Goal: Information Seeking & Learning: Learn about a topic

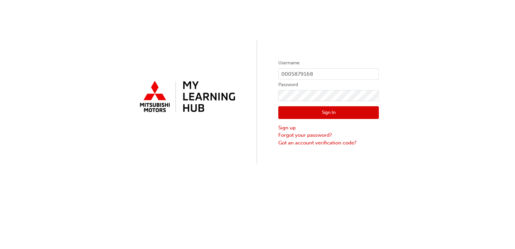
click at [332, 113] on button "Sign In" at bounding box center [328, 112] width 101 height 13
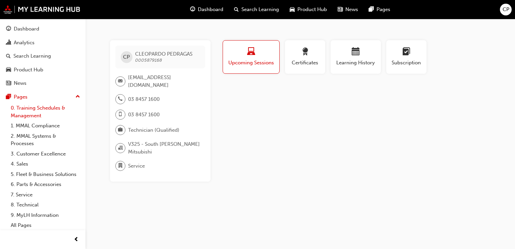
click at [44, 110] on link "0. Training Schedules & Management" at bounding box center [45, 112] width 75 height 18
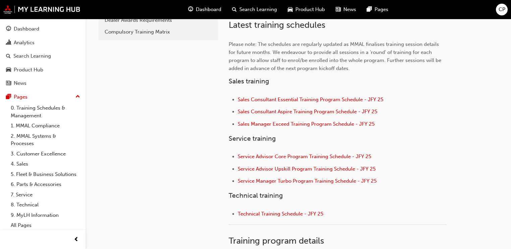
scroll to position [295, 0]
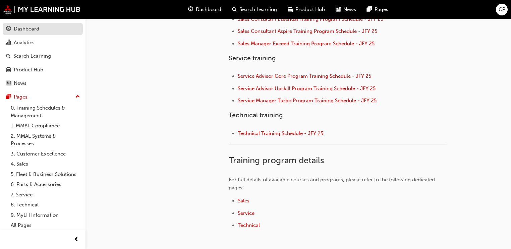
click at [18, 30] on div "Dashboard" at bounding box center [26, 29] width 25 height 8
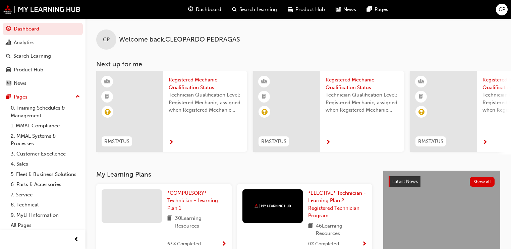
click at [501, 9] on span "CP" at bounding box center [502, 10] width 7 height 8
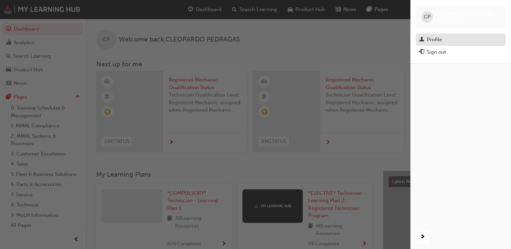
click at [446, 39] on div "Profile" at bounding box center [460, 40] width 83 height 8
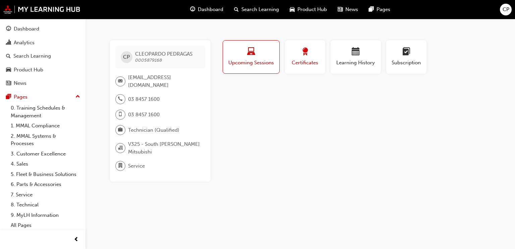
click at [313, 61] on span "Certificates" at bounding box center [305, 63] width 30 height 8
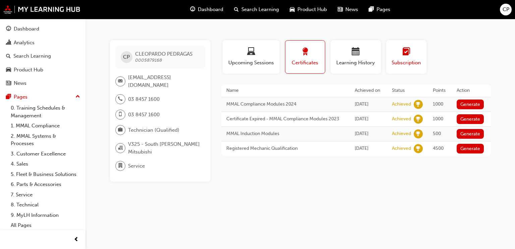
click at [406, 54] on span "learningplan-icon" at bounding box center [406, 52] width 8 height 9
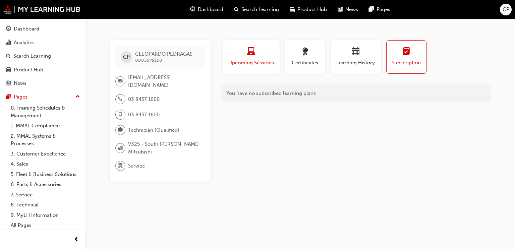
click at [241, 53] on div "button" at bounding box center [251, 53] width 47 height 10
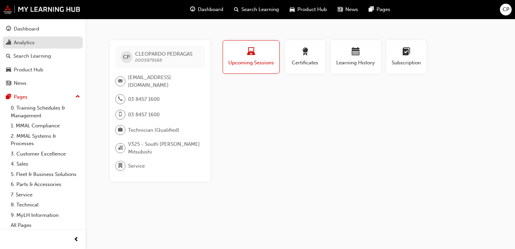
click at [34, 41] on div "Analytics" at bounding box center [24, 43] width 21 height 8
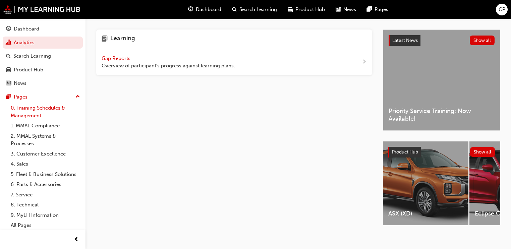
scroll to position [9, 0]
click at [23, 193] on link "7. Service" at bounding box center [45, 194] width 75 height 10
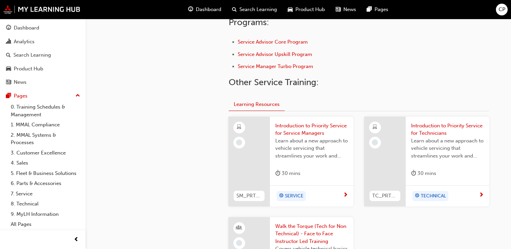
scroll to position [241, 0]
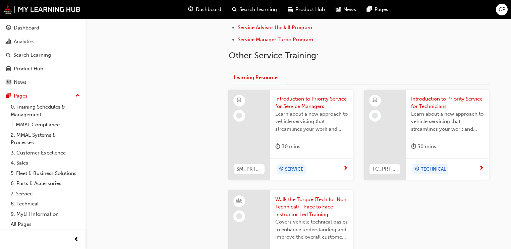
click at [445, 103] on span "Introduction to Priority Service for Technicians" at bounding box center [447, 102] width 73 height 15
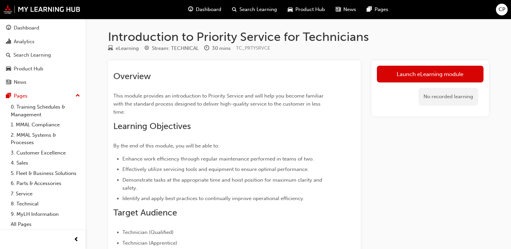
click at [502, 9] on span "CP" at bounding box center [502, 10] width 7 height 8
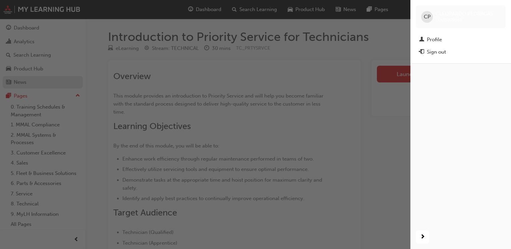
click at [48, 75] on div "button" at bounding box center [205, 124] width 411 height 249
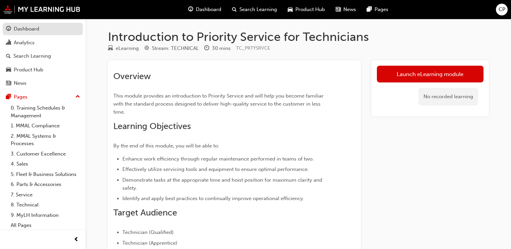
click at [36, 25] on div "Dashboard" at bounding box center [42, 29] width 73 height 8
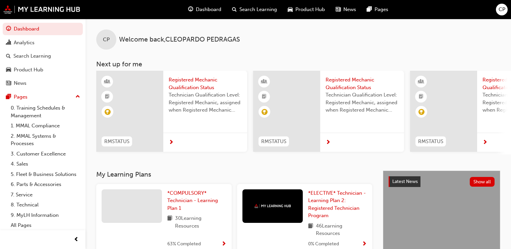
click at [170, 136] on div at bounding box center [205, 142] width 84 height 19
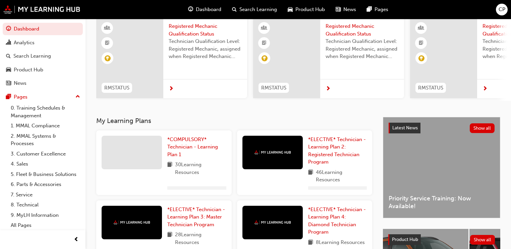
click at [326, 79] on div at bounding box center [362, 88] width 84 height 19
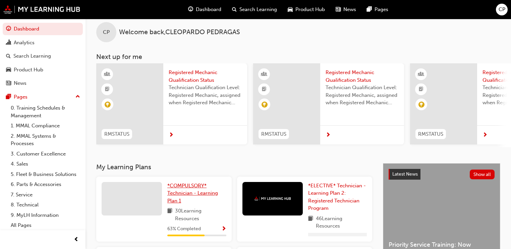
scroll to position [61, 0]
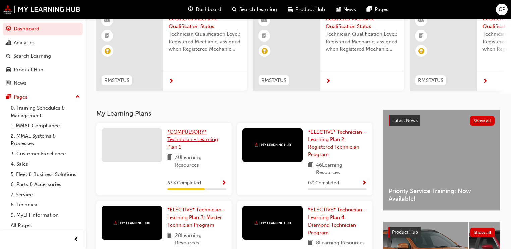
click at [183, 146] on link "*COMPULSORY* Technician - Learning Plan 1" at bounding box center [196, 139] width 59 height 23
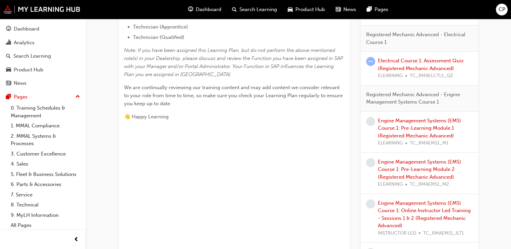
scroll to position [295, 0]
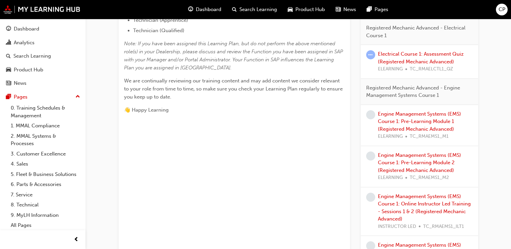
click at [419, 56] on div "Electrical Course 1: Assessment Quiz (Registered Mechanic Advanced) ELEARNING T…" at bounding box center [425, 61] width 95 height 23
click at [412, 51] on link "Electrical Course 1: Assessment Quiz (Registered Mechanic Advanced)" at bounding box center [421, 58] width 86 height 14
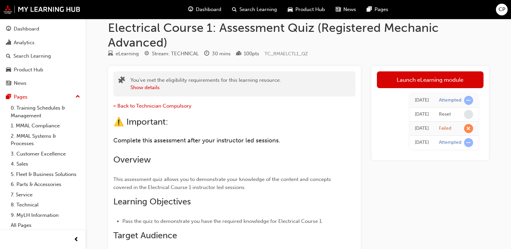
scroll to position [0, 0]
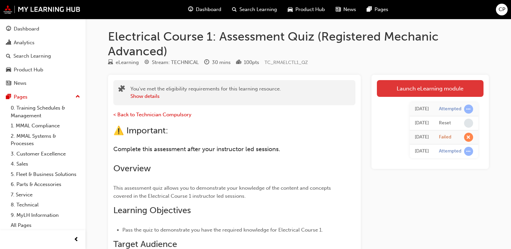
click at [452, 89] on link "Launch eLearning module" at bounding box center [430, 88] width 107 height 17
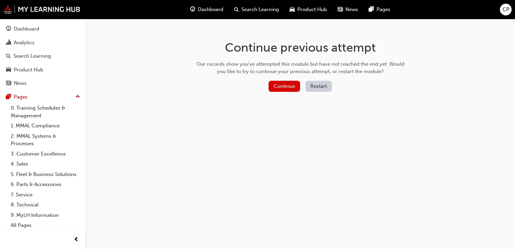
click at [314, 89] on button "Restart" at bounding box center [319, 86] width 26 height 11
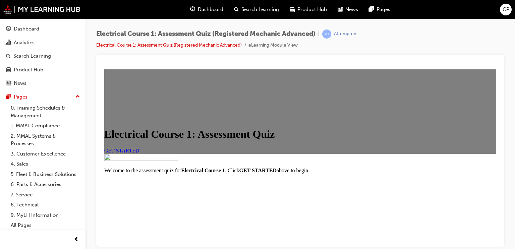
scroll to position [80, 0]
click at [140, 148] on link "GET STARTED" at bounding box center [121, 151] width 35 height 6
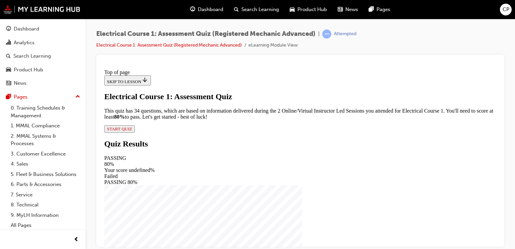
scroll to position [53, 0]
click at [132, 131] on span "START QUIZ" at bounding box center [119, 128] width 25 height 5
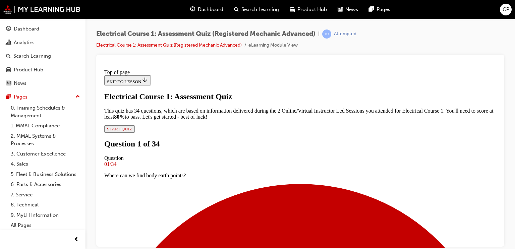
scroll to position [82, 0]
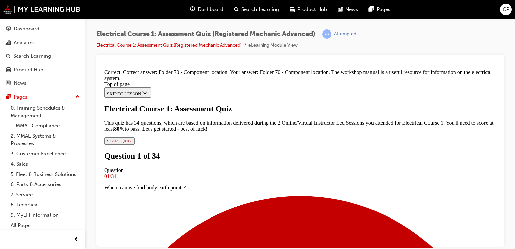
scroll to position [192, 0]
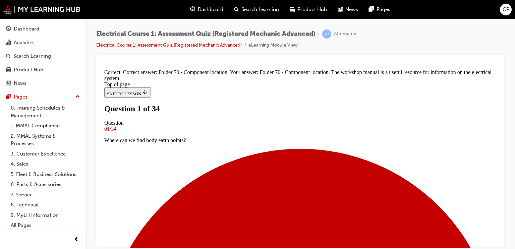
scroll to position [108, 0]
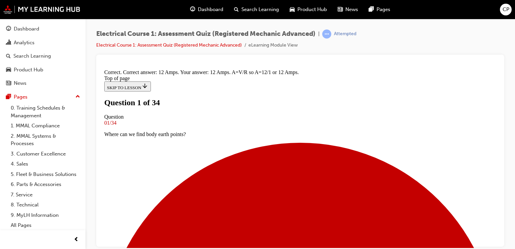
scroll to position [0, 0]
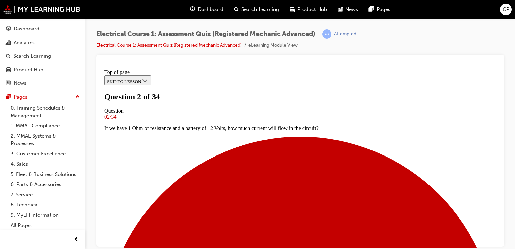
scroll to position [55, 0]
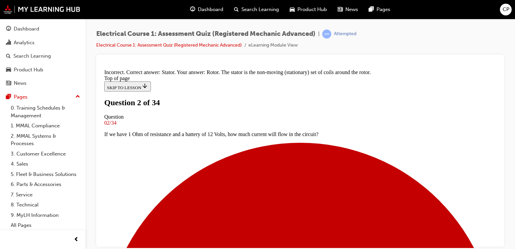
scroll to position [184, 0]
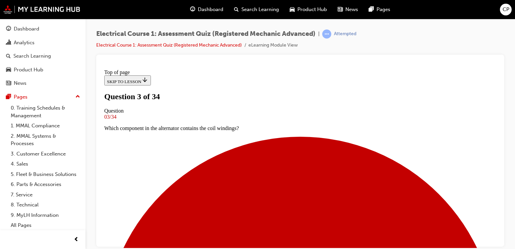
scroll to position [55, 0]
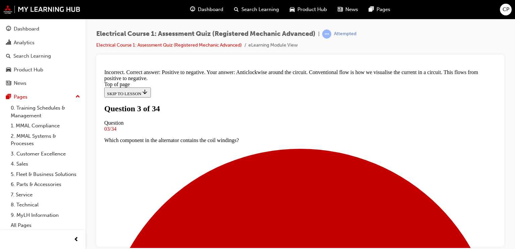
scroll to position [192, 0]
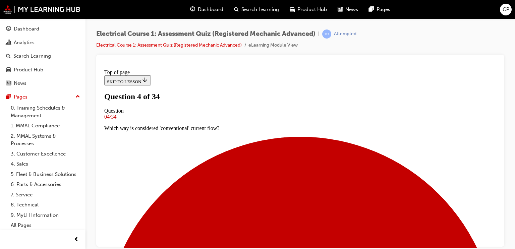
scroll to position [55, 0]
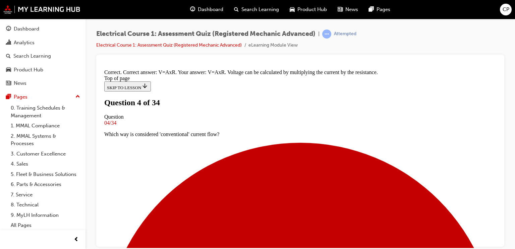
scroll to position [164, 0]
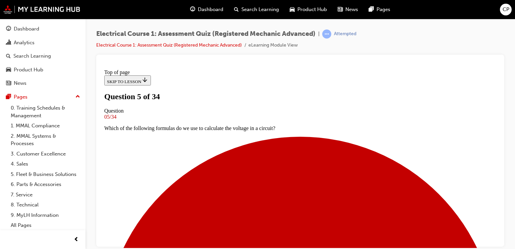
scroll to position [28, 0]
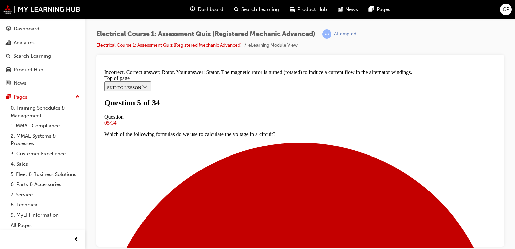
scroll to position [192, 0]
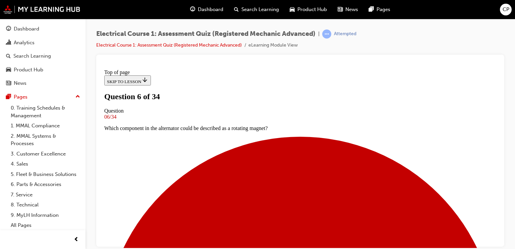
scroll to position [55, 0]
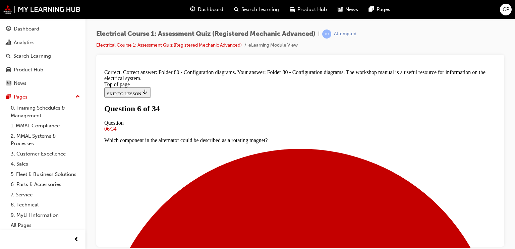
scroll to position [192, 0]
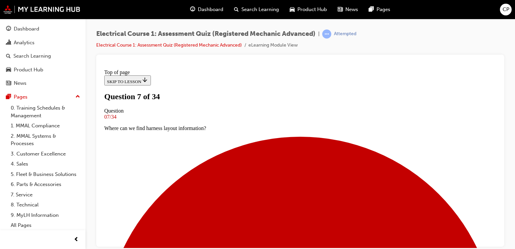
scroll to position [82, 0]
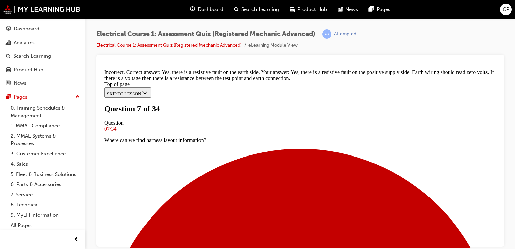
scroll to position [230, 0]
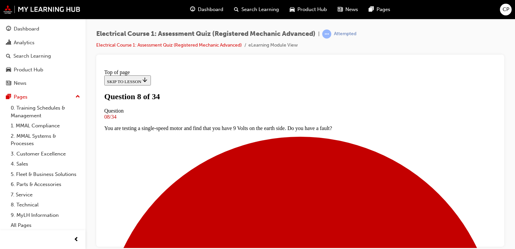
scroll to position [55, 0]
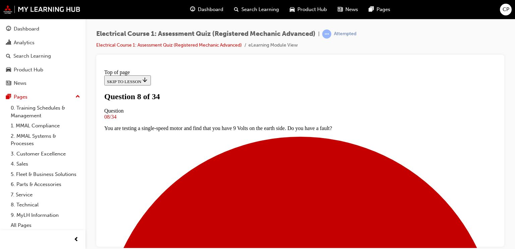
scroll to position [135, 0]
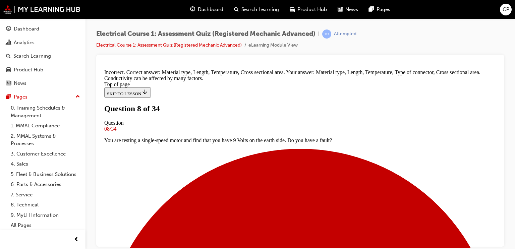
scroll to position [249, 0]
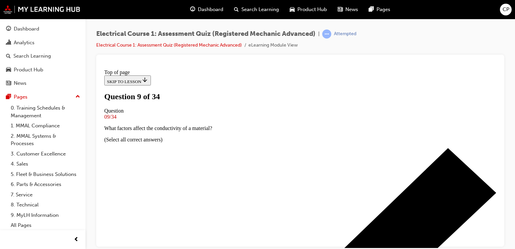
scroll to position [28, 0]
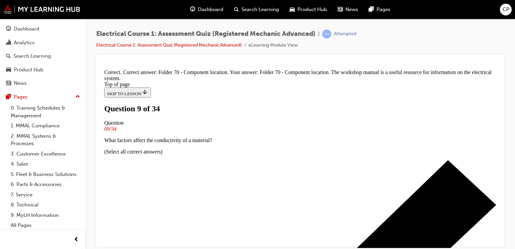
scroll to position [192, 0]
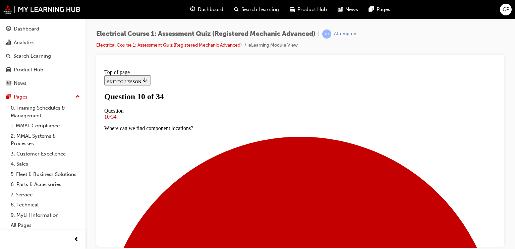
scroll to position [55, 0]
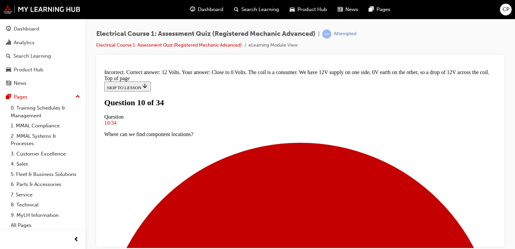
scroll to position [203, 0]
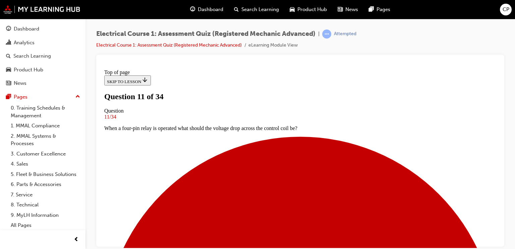
scroll to position [55, 0]
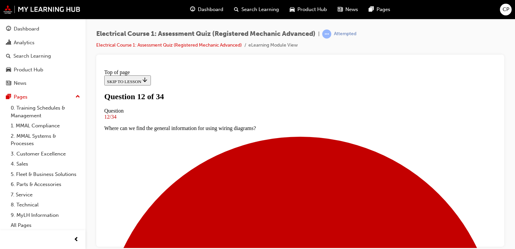
scroll to position [82, 0]
drag, startPoint x: 293, startPoint y: 177, endPoint x: 293, endPoint y: 189, distance: 12.1
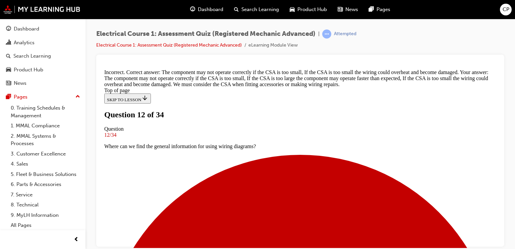
scroll to position [216, 0]
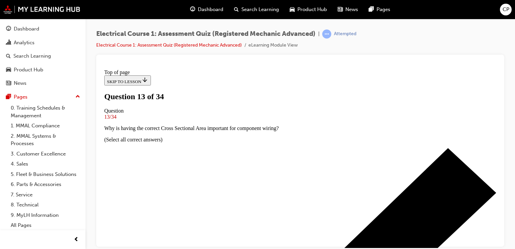
scroll to position [82, 0]
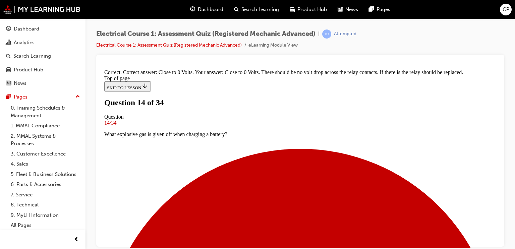
scroll to position [203, 0]
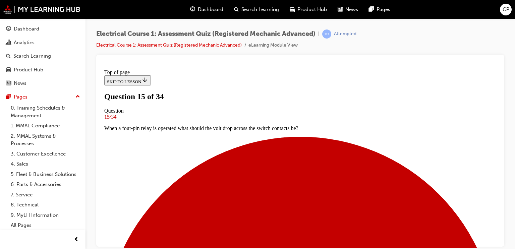
scroll to position [28, 0]
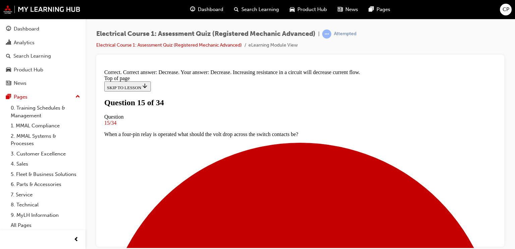
scroll to position [184, 0]
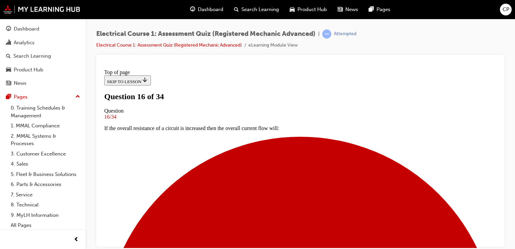
scroll to position [82, 0]
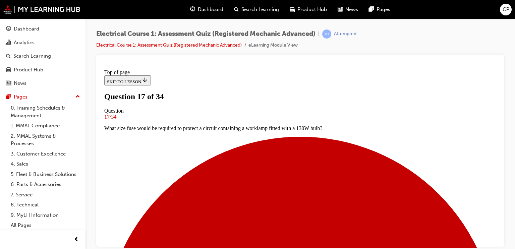
scroll to position [1, 0]
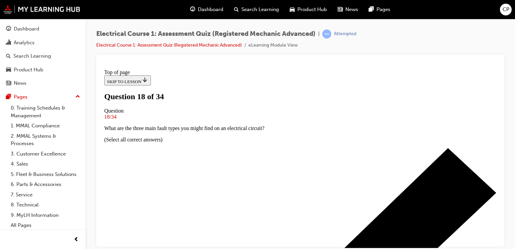
scroll to position [28, 0]
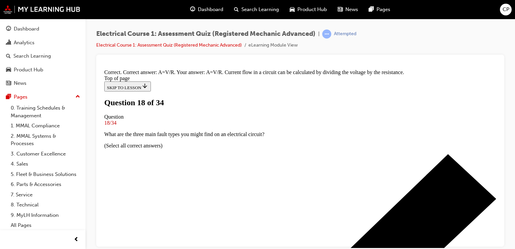
scroll to position [172, 0]
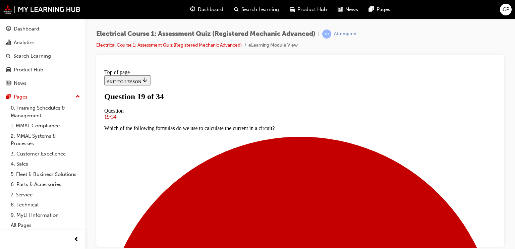
scroll to position [55, 0]
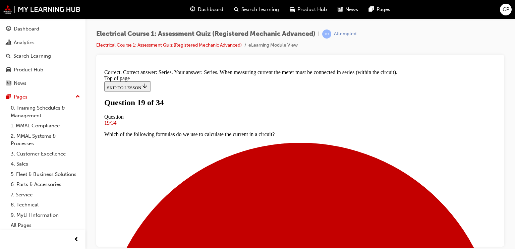
scroll to position [199, 0]
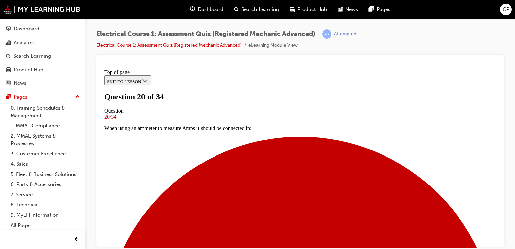
scroll to position [55, 0]
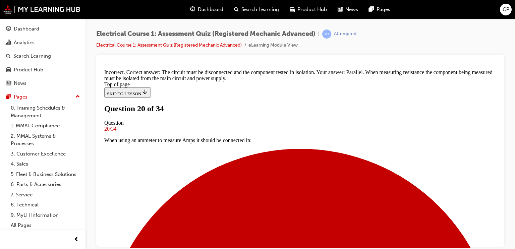
scroll to position [199, 0]
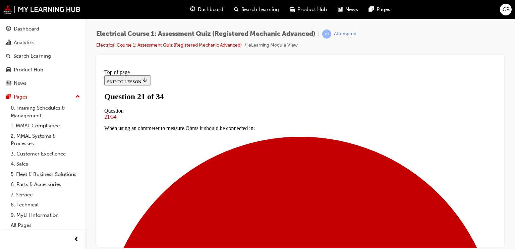
scroll to position [82, 0]
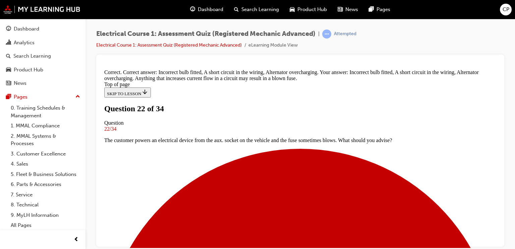
scroll to position [222, 0]
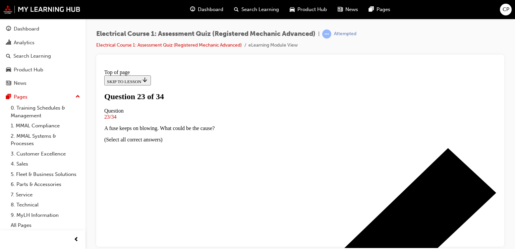
scroll to position [108, 0]
drag, startPoint x: 198, startPoint y: 92, endPoint x: 209, endPoint y: 109, distance: 20.7
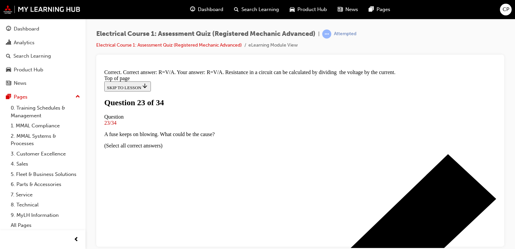
scroll to position [161, 0]
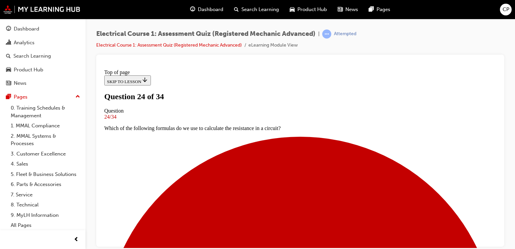
scroll to position [28, 0]
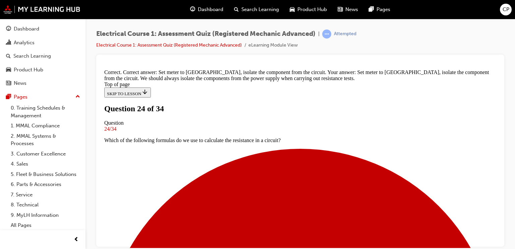
scroll to position [192, 0]
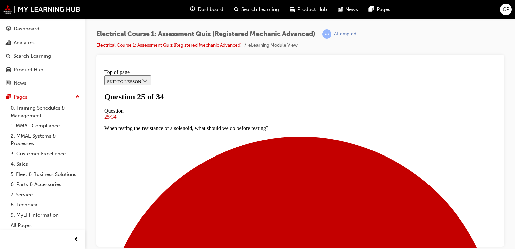
scroll to position [55, 0]
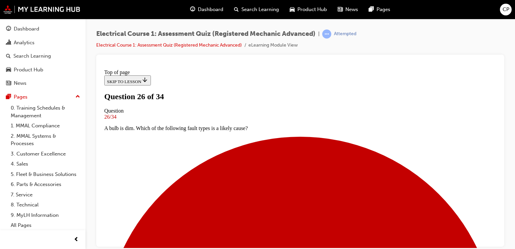
scroll to position [82, 0]
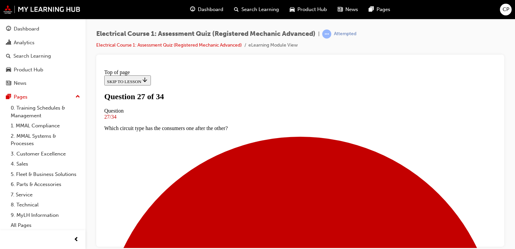
scroll to position [55, 0]
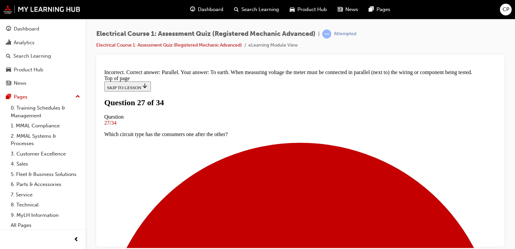
scroll to position [199, 0]
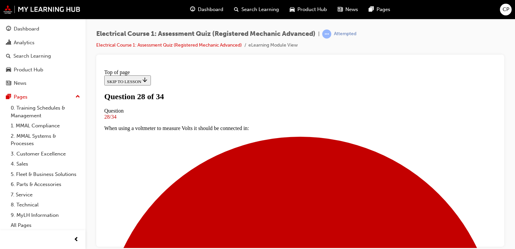
scroll to position [55, 0]
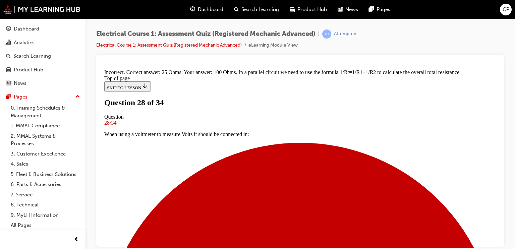
scroll to position [203, 0]
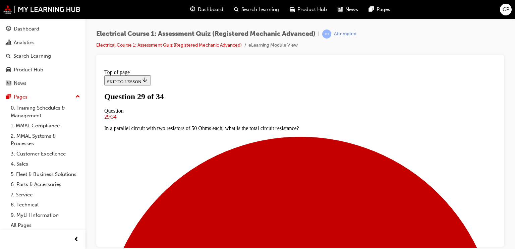
scroll to position [82, 0]
drag, startPoint x: 222, startPoint y: 174, endPoint x: 239, endPoint y: 180, distance: 17.8
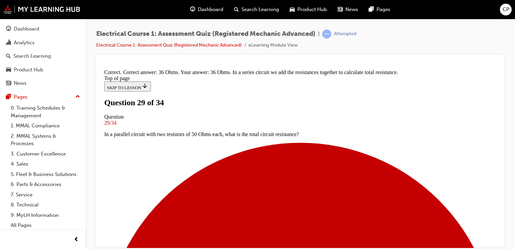
scroll to position [203, 0]
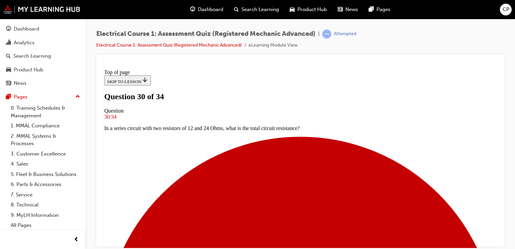
scroll to position [82, 0]
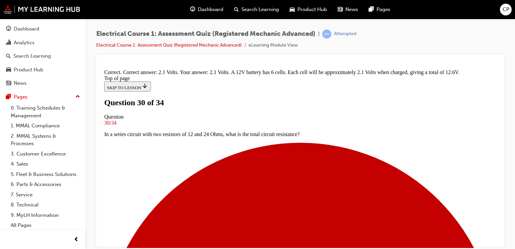
scroll to position [205, 0]
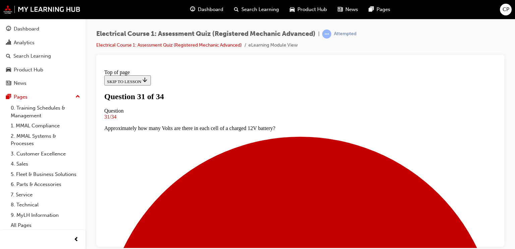
scroll to position [108, 0]
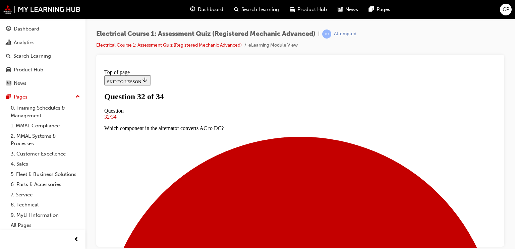
scroll to position [55, 0]
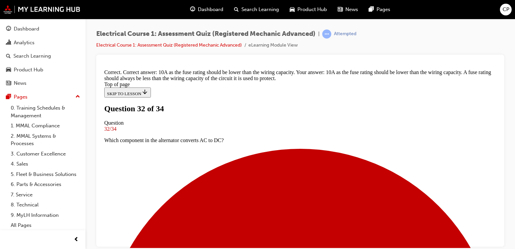
scroll to position [210, 0]
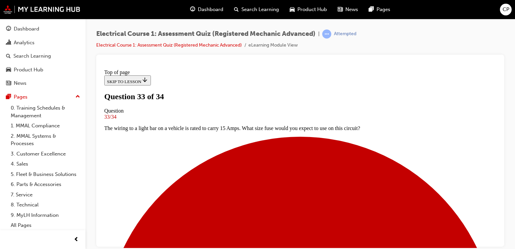
scroll to position [82, 0]
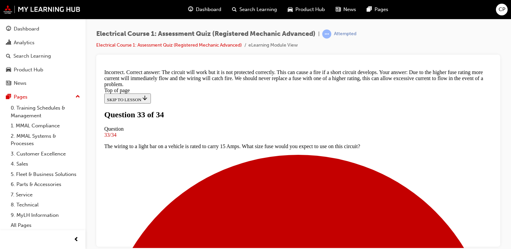
scroll to position [212, 0]
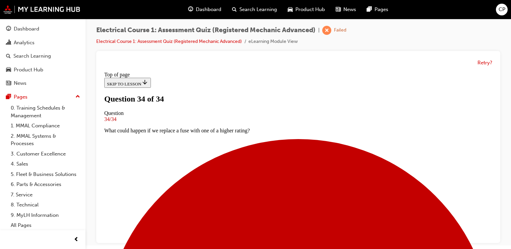
scroll to position [5, 0]
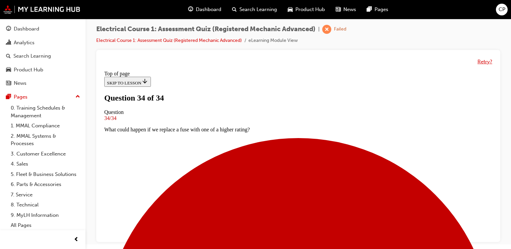
click at [488, 61] on button "Retry?" at bounding box center [485, 62] width 15 height 8
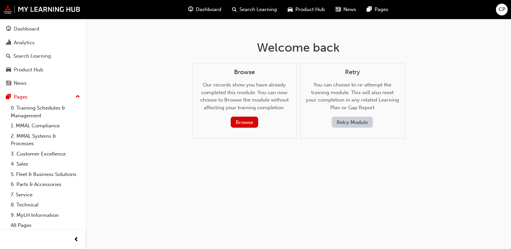
scroll to position [0, 0]
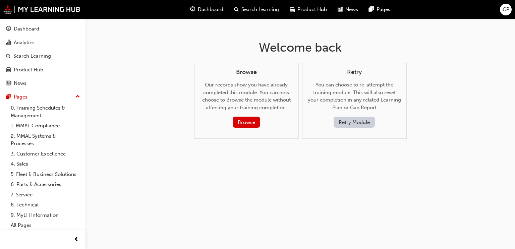
click at [354, 123] on button "Retry Module" at bounding box center [354, 122] width 41 height 11
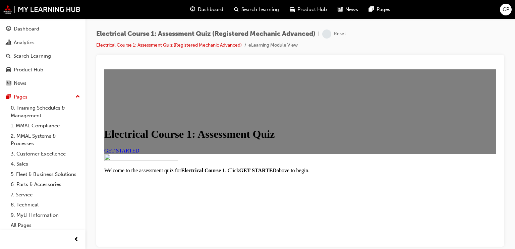
scroll to position [80, 0]
click at [140, 148] on link "GET STARTED" at bounding box center [121, 151] width 35 height 6
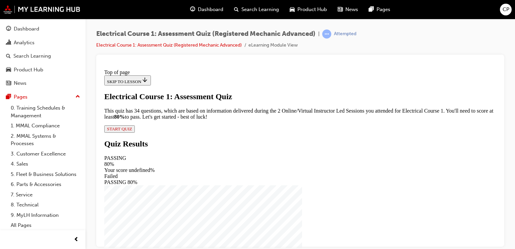
scroll to position [53, 0]
click at [135, 132] on button "START QUIZ" at bounding box center [119, 128] width 31 height 7
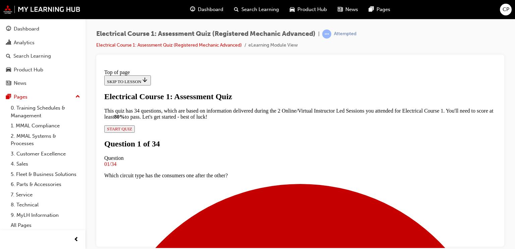
scroll to position [55, 0]
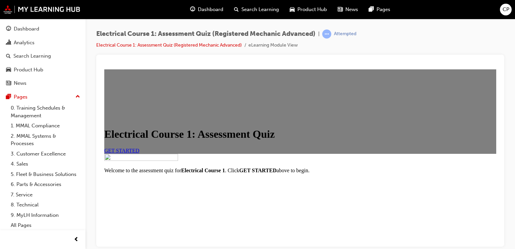
scroll to position [27, 0]
click at [140, 153] on link "GET STARTED" at bounding box center [121, 151] width 35 height 6
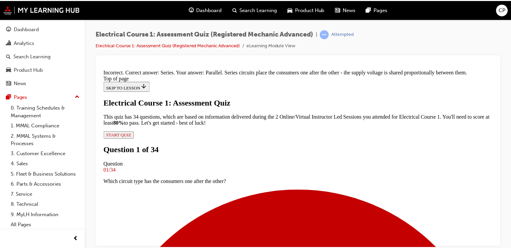
scroll to position [125, 0]
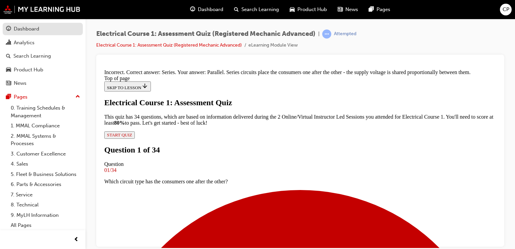
click at [23, 30] on div "Dashboard" at bounding box center [26, 29] width 25 height 8
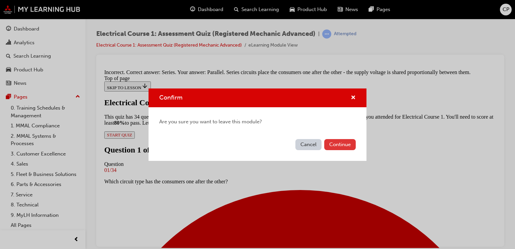
click at [337, 145] on button "Continue" at bounding box center [340, 144] width 32 height 11
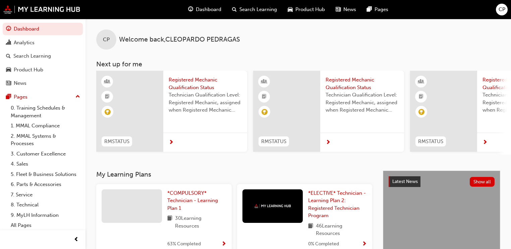
click at [500, 9] on span "CP" at bounding box center [502, 10] width 7 height 8
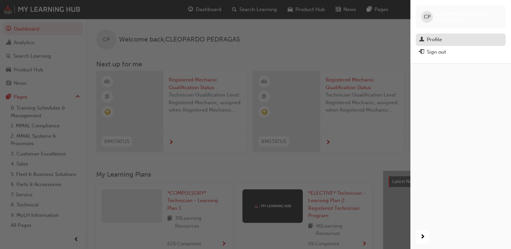
click at [432, 44] on link "Profile" at bounding box center [461, 40] width 90 height 12
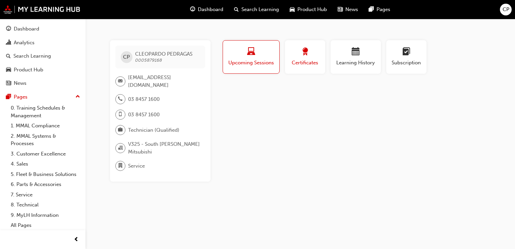
click at [315, 48] on button "Certificates" at bounding box center [305, 57] width 40 height 34
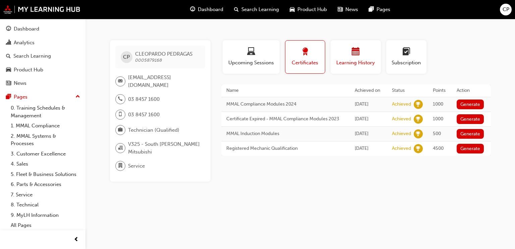
click at [373, 58] on div "Learning History" at bounding box center [356, 57] width 40 height 19
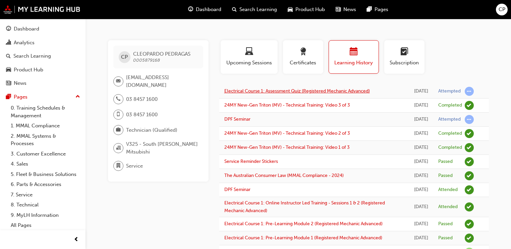
click at [348, 90] on link "Electrical Course 1: Assessment Quiz (Registered Mechanic Advanced)" at bounding box center [297, 91] width 146 height 6
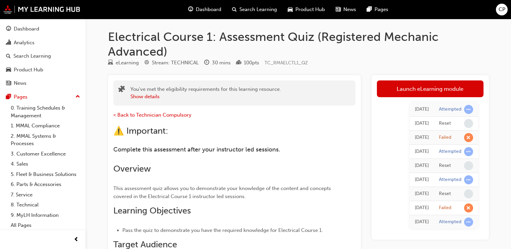
scroll to position [27, 0]
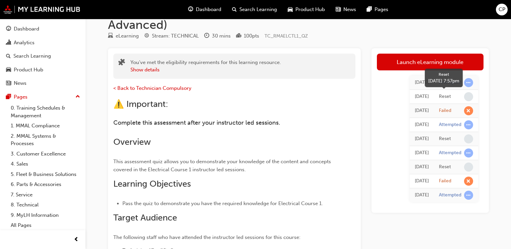
click at [469, 97] on span "learningRecordVerb_NONE-icon" at bounding box center [468, 96] width 9 height 9
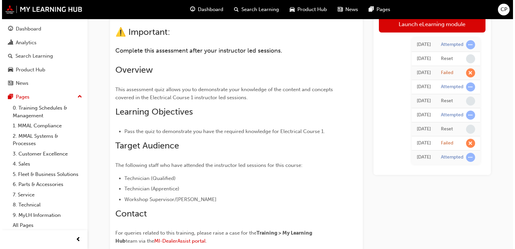
scroll to position [0, 0]
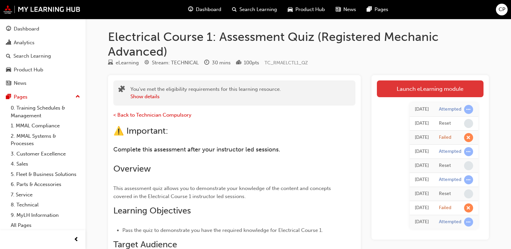
click at [399, 83] on link "Launch eLearning module" at bounding box center [430, 88] width 107 height 17
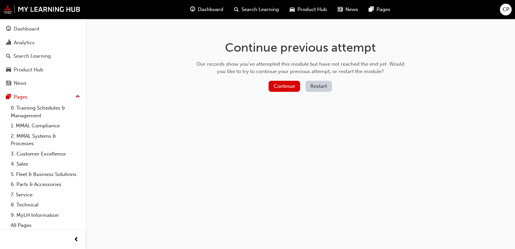
click at [314, 85] on button "Restart" at bounding box center [319, 86] width 26 height 11
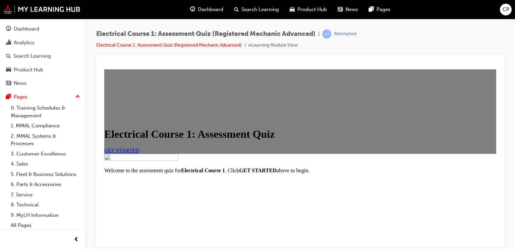
scroll to position [28, 0]
click at [140, 153] on link "GET STARTED" at bounding box center [121, 151] width 35 height 6
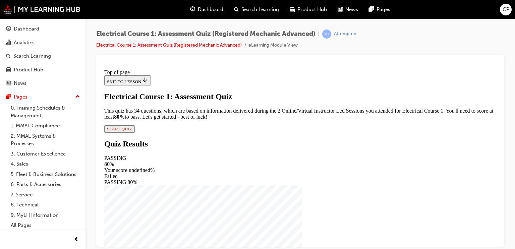
scroll to position [53, 0]
click at [135, 132] on button "START QUIZ" at bounding box center [119, 128] width 31 height 7
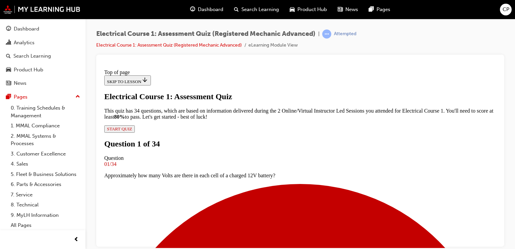
scroll to position [82, 0]
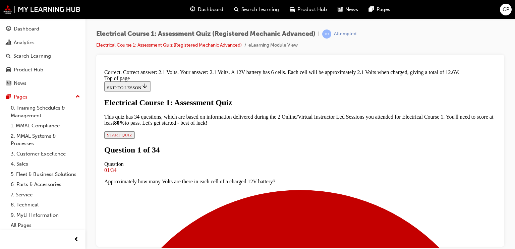
scroll to position [205, 0]
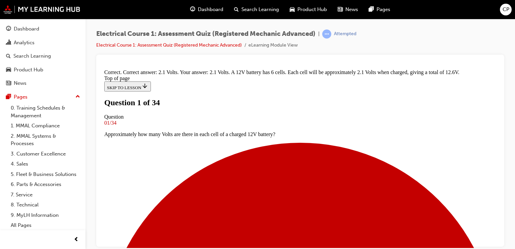
scroll to position [82, 0]
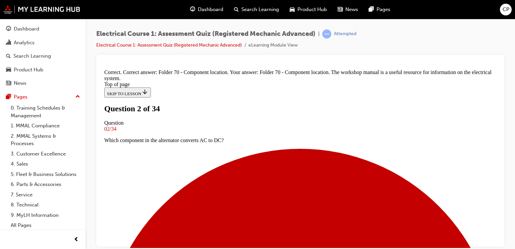
scroll to position [192, 0]
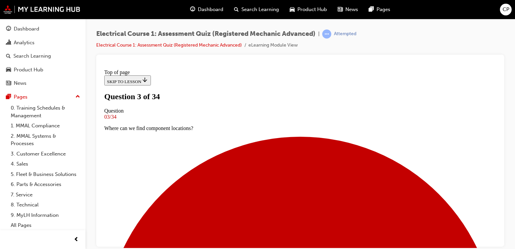
scroll to position [55, 0]
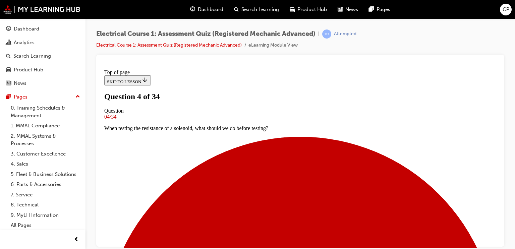
scroll to position [55, 0]
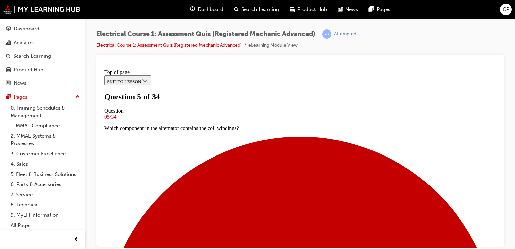
scroll to position [108, 0]
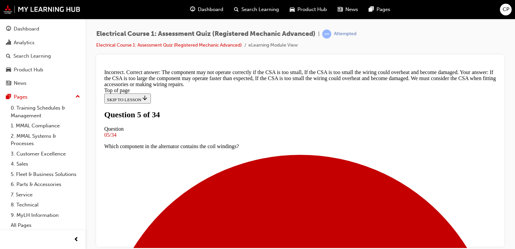
scroll to position [124, 0]
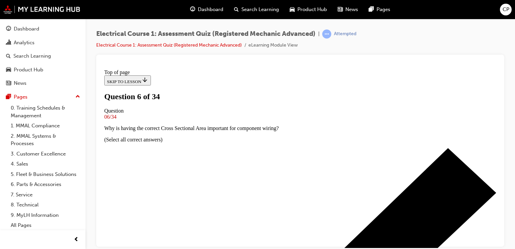
scroll to position [28, 0]
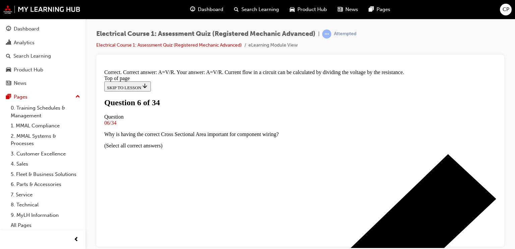
scroll to position [172, 0]
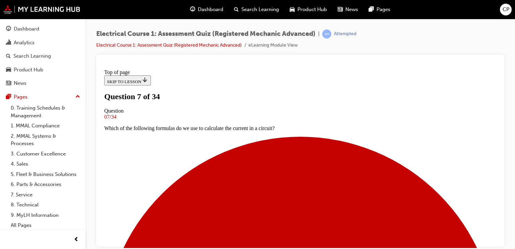
scroll to position [55, 0]
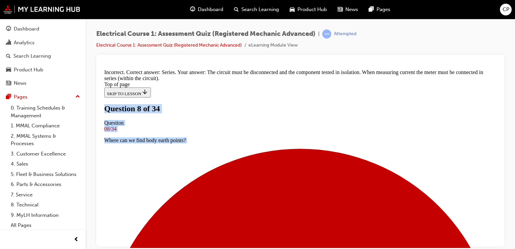
scroll to position [118, 0]
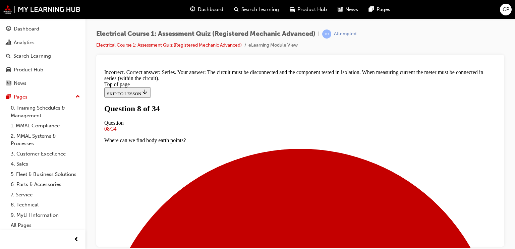
drag, startPoint x: 405, startPoint y: 119, endPoint x: 446, endPoint y: 146, distance: 48.9
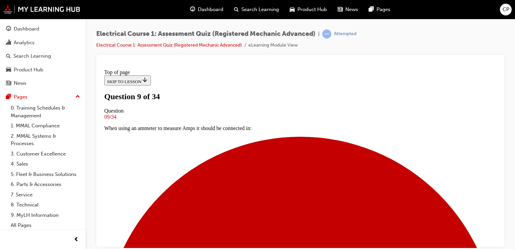
scroll to position [55, 0]
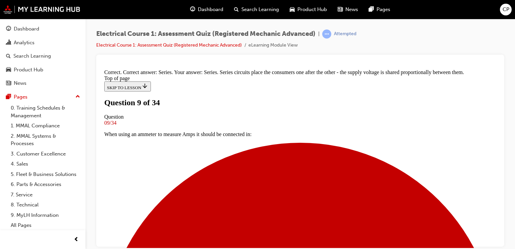
scroll to position [205, 0]
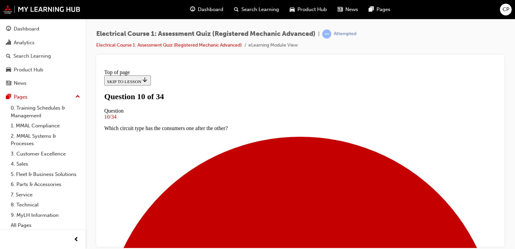
scroll to position [82, 0]
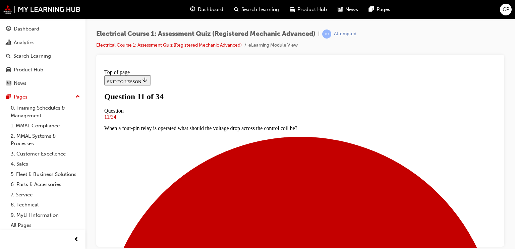
scroll to position [55, 0]
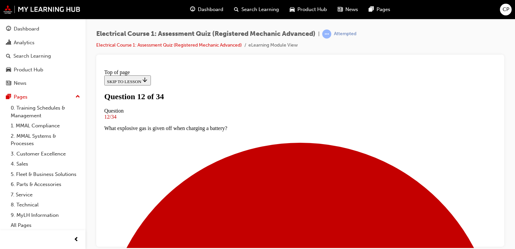
drag, startPoint x: 256, startPoint y: 97, endPoint x: 261, endPoint y: 135, distance: 38.2
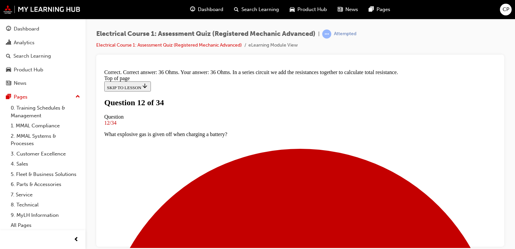
scroll to position [203, 0]
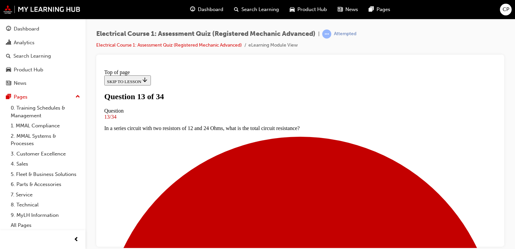
scroll to position [1, 0]
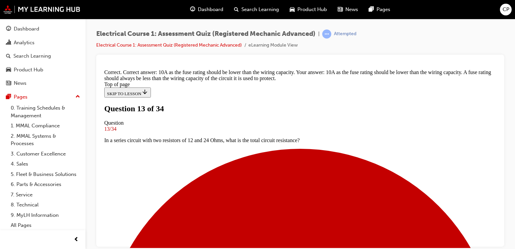
scroll to position [210, 0]
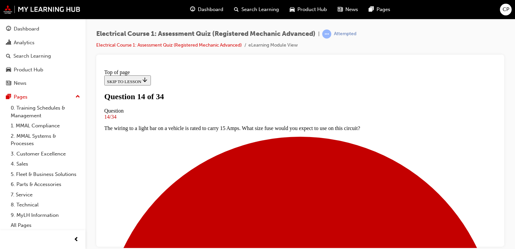
scroll to position [55, 0]
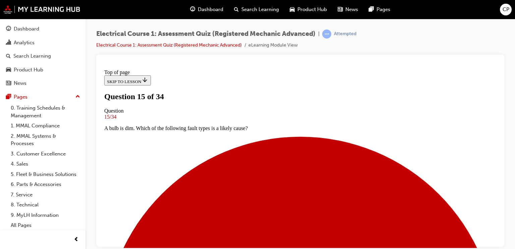
scroll to position [28, 0]
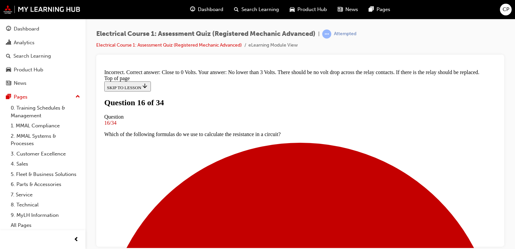
scroll to position [176, 0]
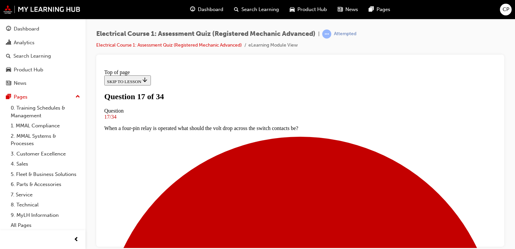
scroll to position [1, 0]
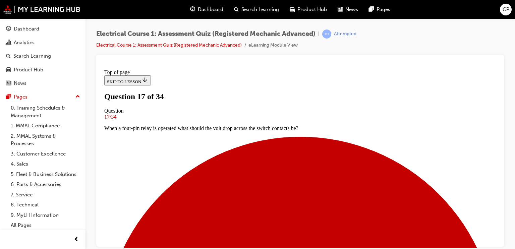
scroll to position [82, 0]
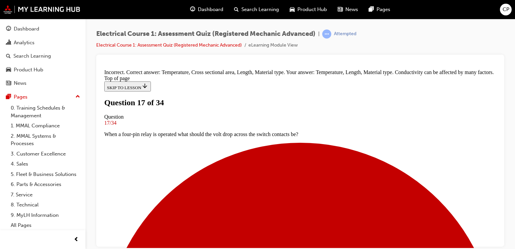
scroll to position [195, 0]
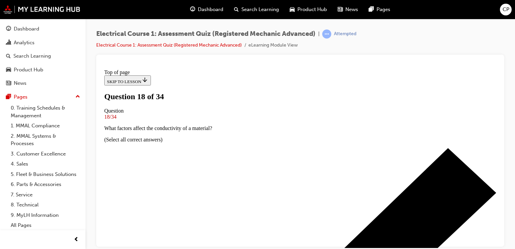
scroll to position [55, 0]
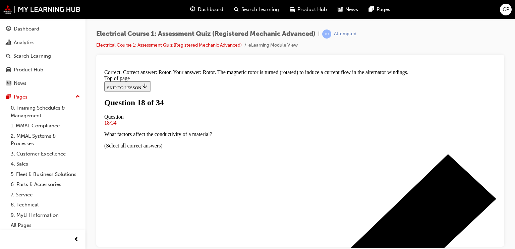
scroll to position [192, 0]
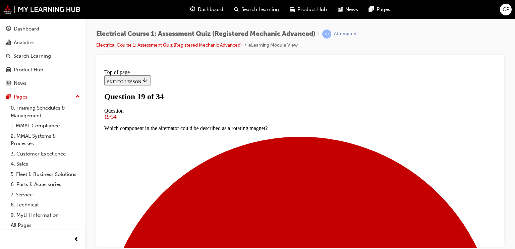
scroll to position [1, 0]
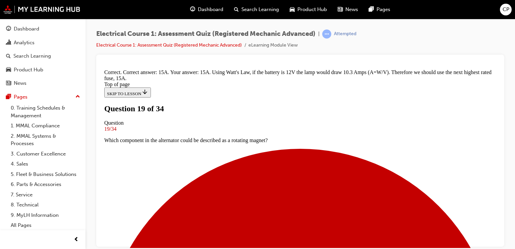
scroll to position [203, 0]
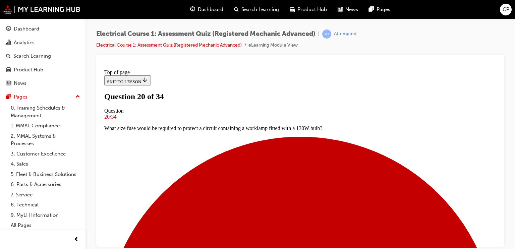
scroll to position [82, 0]
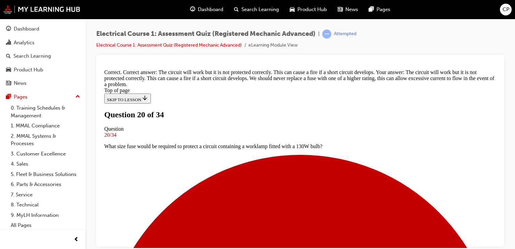
scroll to position [212, 0]
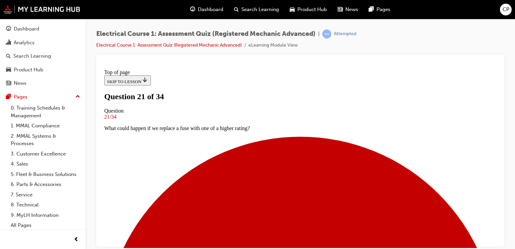
scroll to position [82, 0]
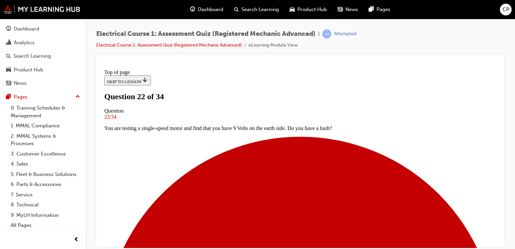
scroll to position [55, 0]
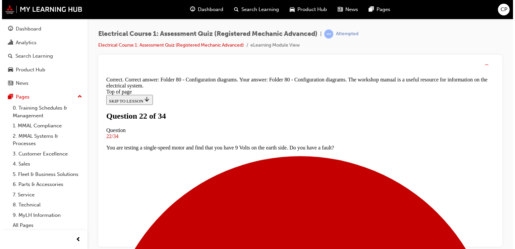
scroll to position [192, 0]
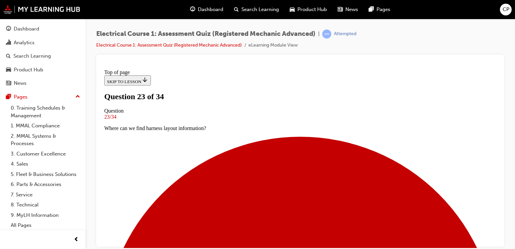
scroll to position [28, 0]
drag, startPoint x: 305, startPoint y: 172, endPoint x: 299, endPoint y: 182, distance: 11.4
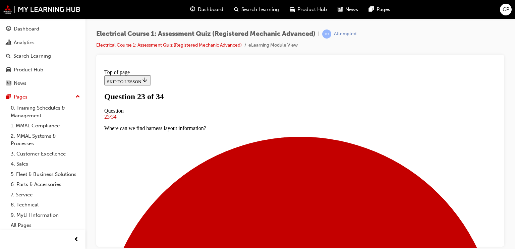
scroll to position [108, 0]
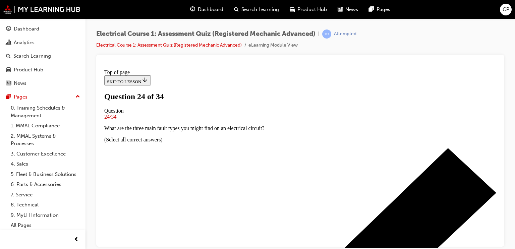
scroll to position [82, 0]
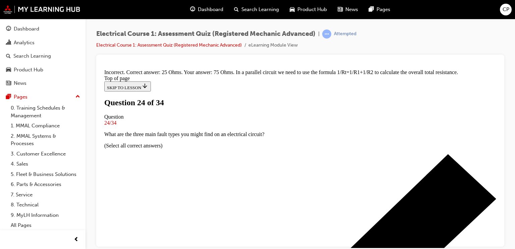
scroll to position [203, 0]
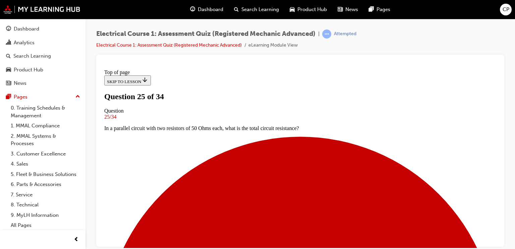
scroll to position [1, 0]
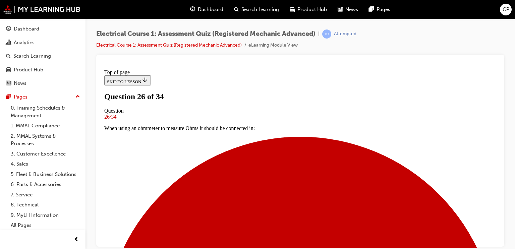
scroll to position [55, 0]
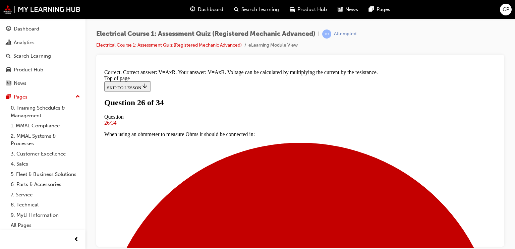
scroll to position [164, 0]
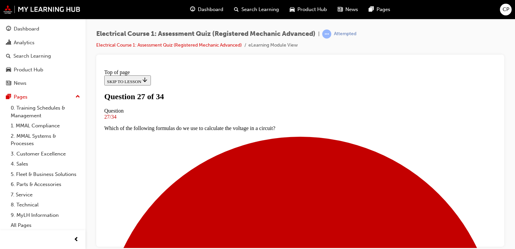
scroll to position [1, 0]
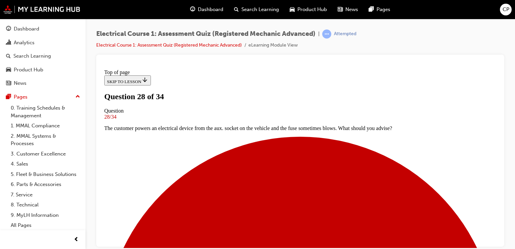
scroll to position [55, 0]
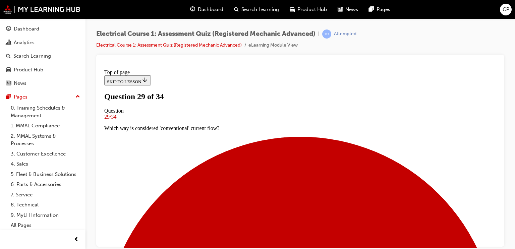
scroll to position [55, 0]
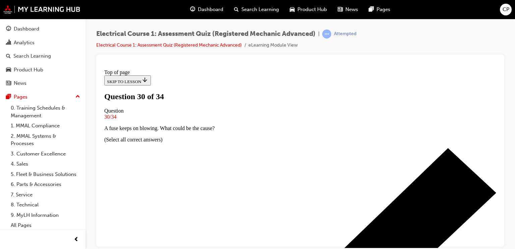
scroll to position [55, 0]
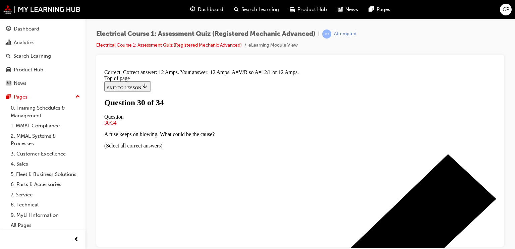
scroll to position [209, 0]
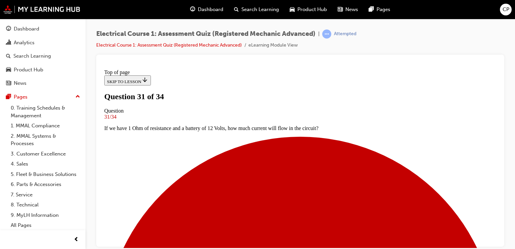
scroll to position [55, 0]
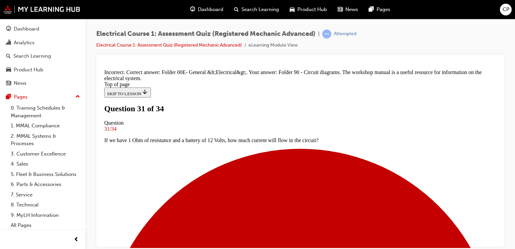
scroll to position [85, 0]
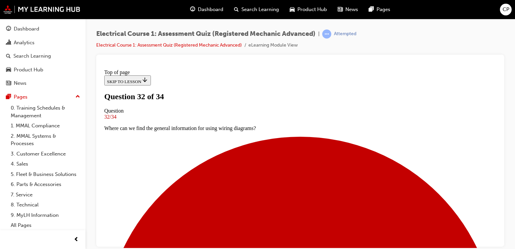
scroll to position [28, 0]
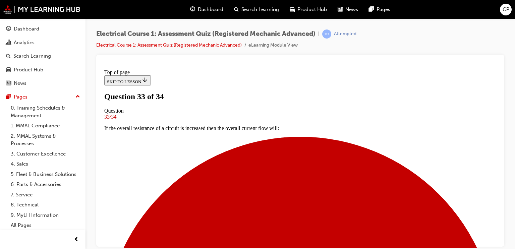
scroll to position [55, 0]
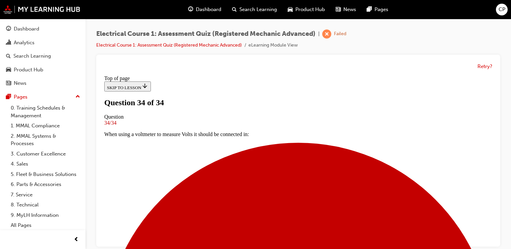
scroll to position [169, 0]
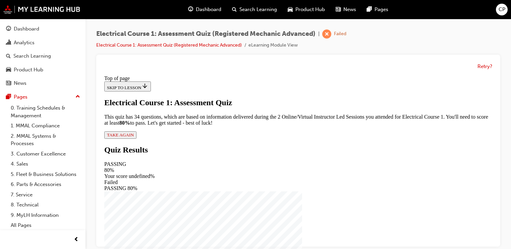
scroll to position [53, 0]
click at [137, 139] on button "TAKE AGAIN" at bounding box center [120, 134] width 32 height 7
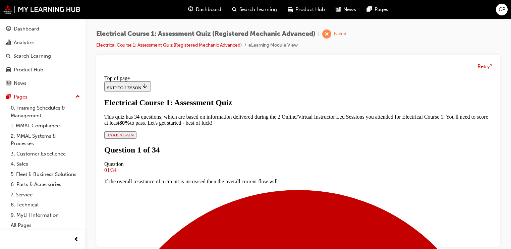
scroll to position [28, 0]
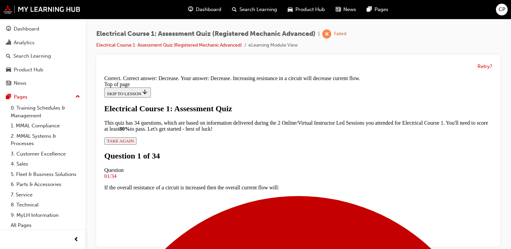
scroll to position [184, 0]
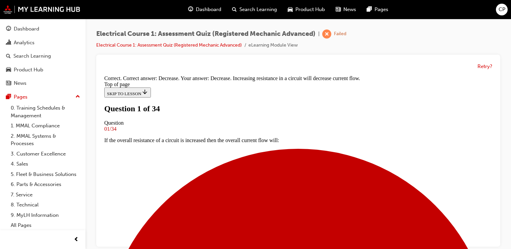
scroll to position [55, 0]
drag, startPoint x: 240, startPoint y: 148, endPoint x: 262, endPoint y: 181, distance: 39.2
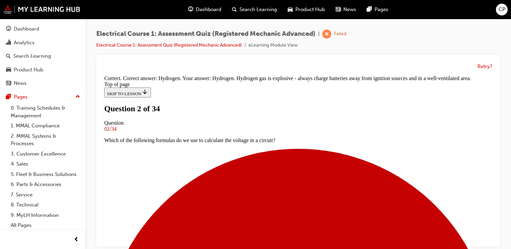
scroll to position [203, 0]
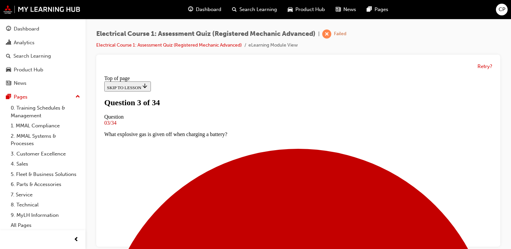
scroll to position [1, 0]
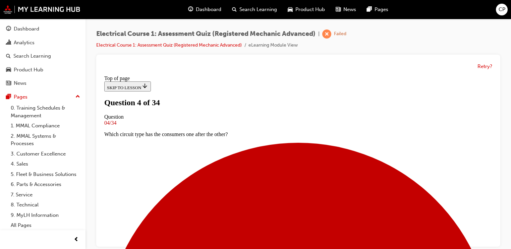
scroll to position [82, 0]
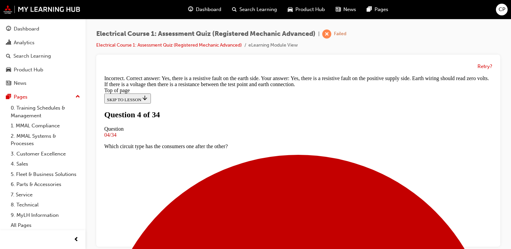
scroll to position [230, 0]
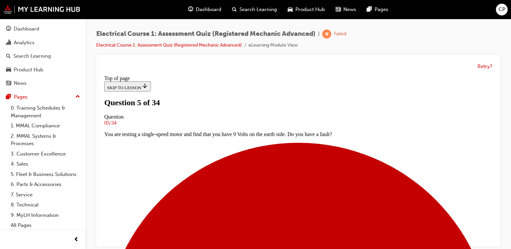
scroll to position [82, 0]
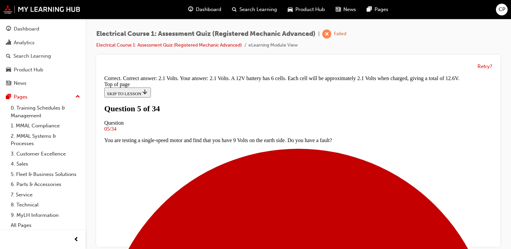
scroll to position [205, 0]
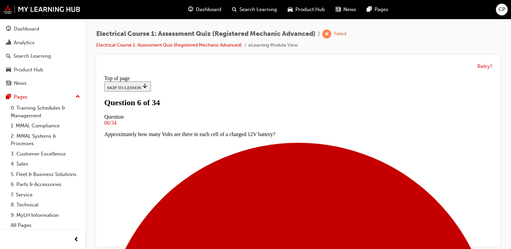
scroll to position [28, 0]
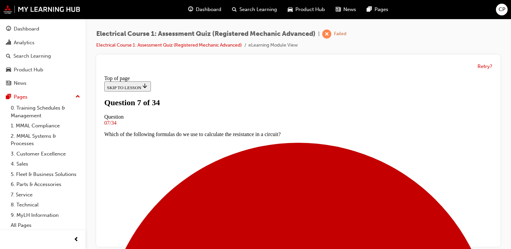
scroll to position [28, 0]
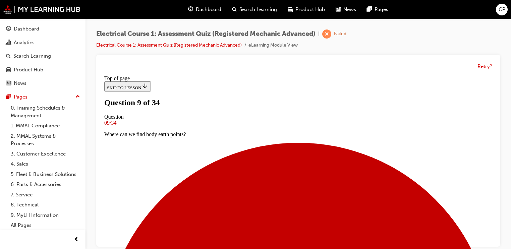
scroll to position [1, 0]
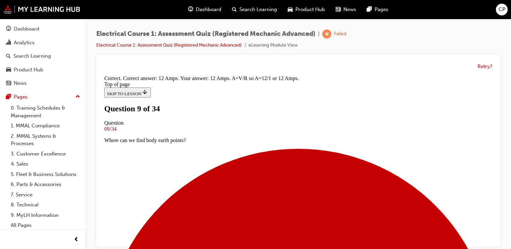
scroll to position [209, 0]
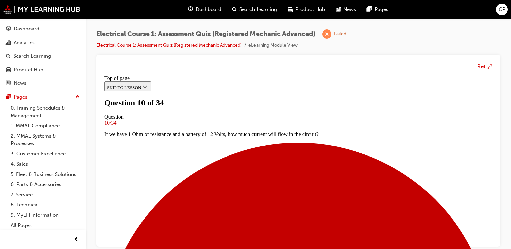
scroll to position [55, 0]
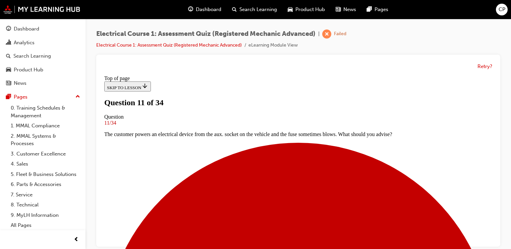
scroll to position [82, 0]
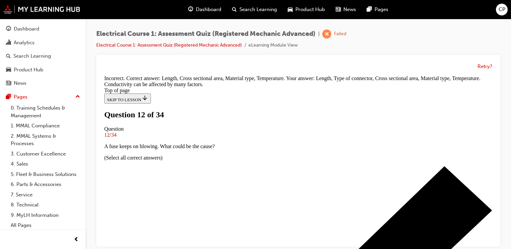
scroll to position [249, 0]
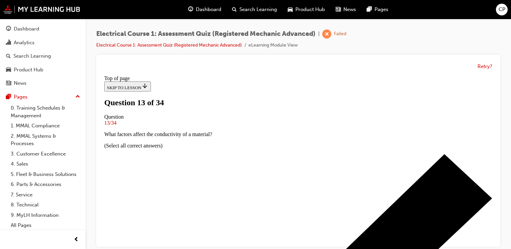
scroll to position [1, 0]
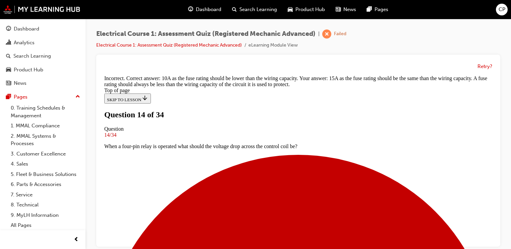
scroll to position [49, 0]
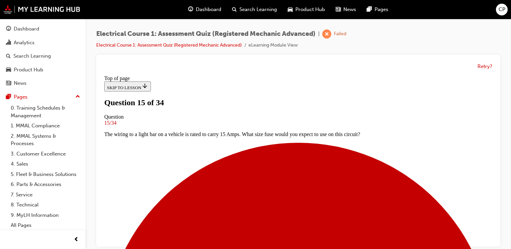
scroll to position [28, 0]
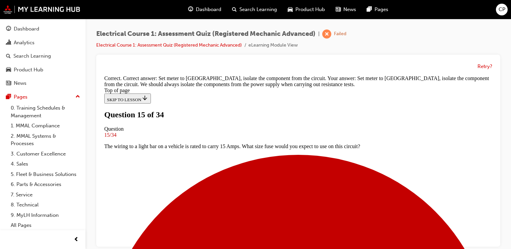
scroll to position [192, 0]
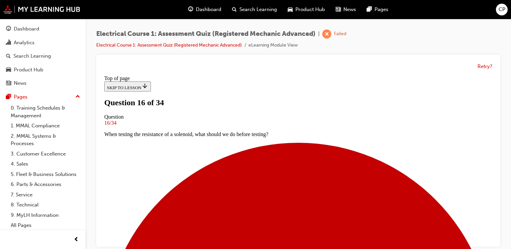
scroll to position [55, 0]
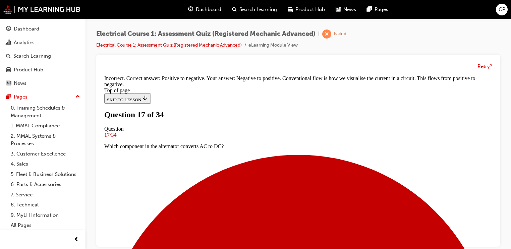
scroll to position [192, 0]
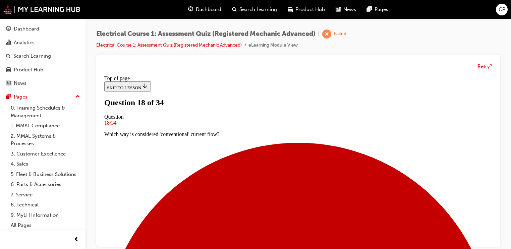
scroll to position [28, 0]
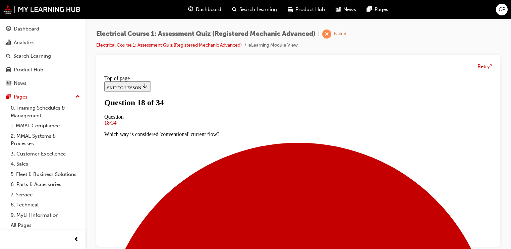
drag, startPoint x: 291, startPoint y: 209, endPoint x: 291, endPoint y: 220, distance: 11.4
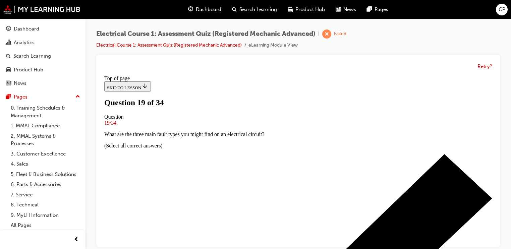
scroll to position [1, 0]
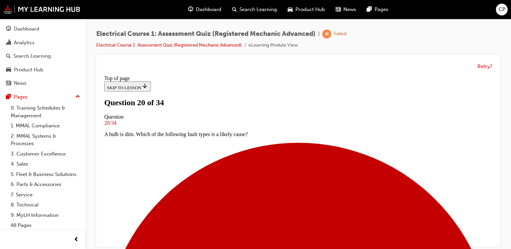
scroll to position [55, 0]
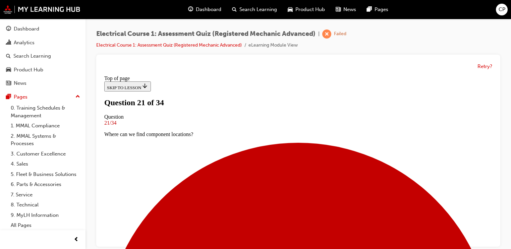
scroll to position [55, 0]
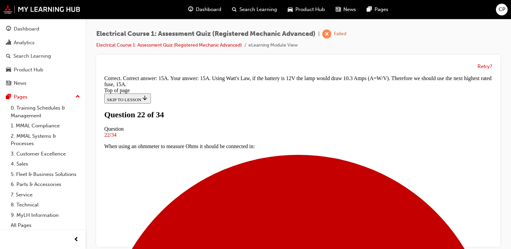
scroll to position [5, 0]
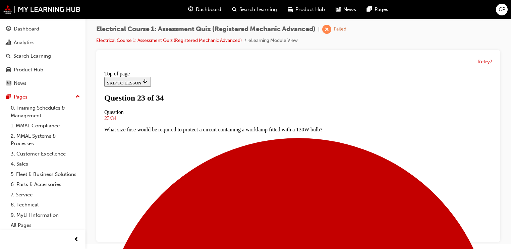
scroll to position [86, 0]
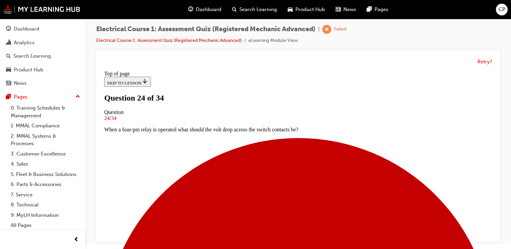
scroll to position [82, 0]
drag, startPoint x: 234, startPoint y: 131, endPoint x: 239, endPoint y: 138, distance: 8.4
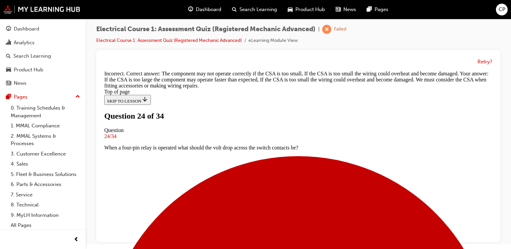
scroll to position [87, 0]
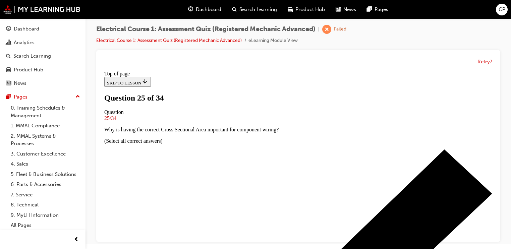
scroll to position [55, 0]
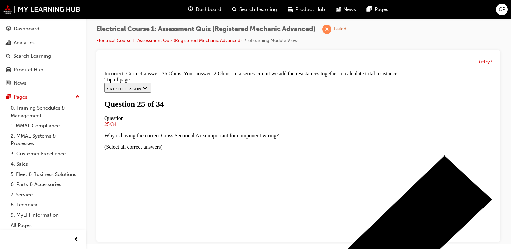
scroll to position [203, 0]
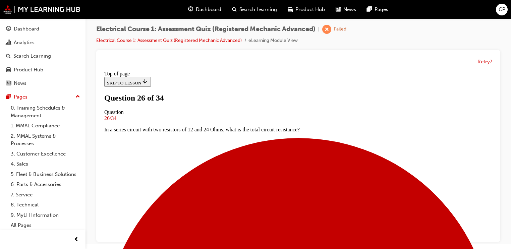
scroll to position [28, 0]
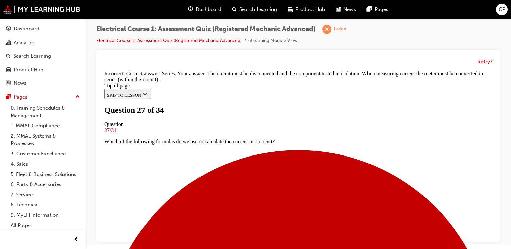
scroll to position [199, 0]
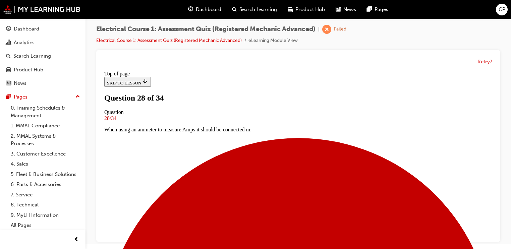
scroll to position [55, 0]
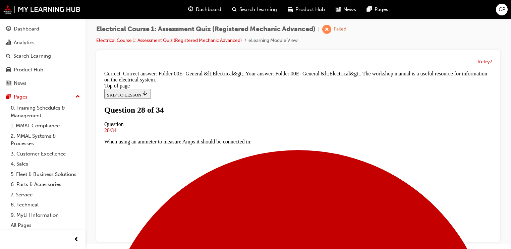
scroll to position [192, 0]
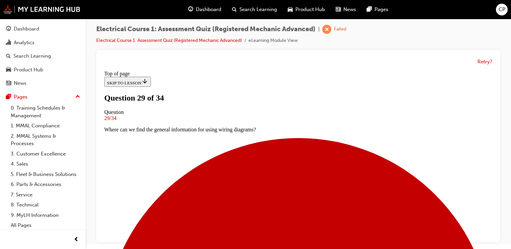
scroll to position [55, 0]
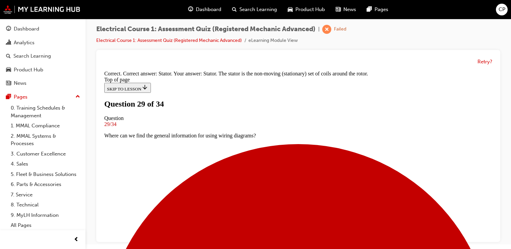
scroll to position [184, 0]
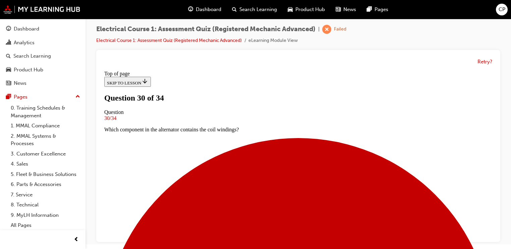
scroll to position [82, 0]
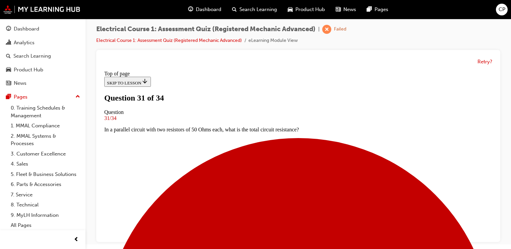
scroll to position [28, 0]
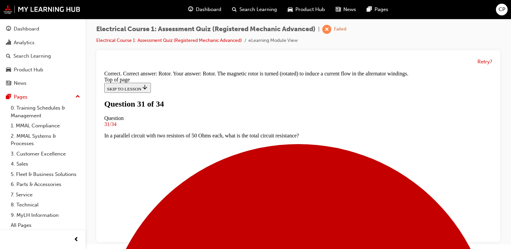
scroll to position [192, 0]
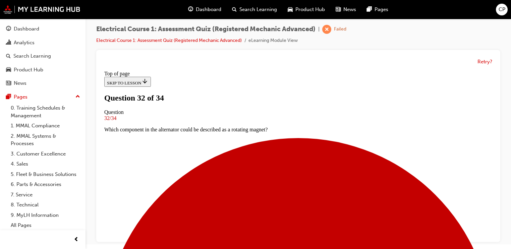
scroll to position [28, 0]
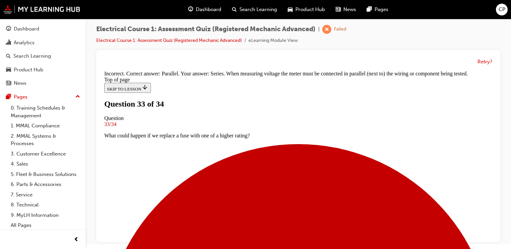
scroll to position [199, 0]
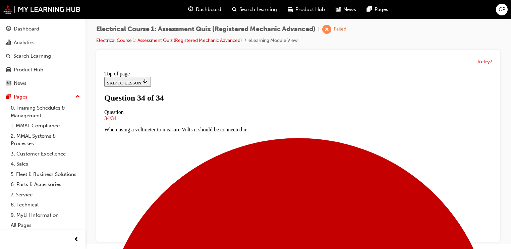
scroll to position [169, 0]
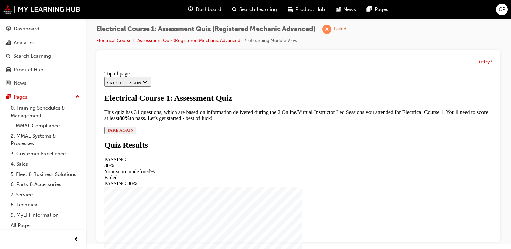
scroll to position [53, 0]
click at [134, 133] on span "TAKE AGAIN" at bounding box center [120, 130] width 27 height 5
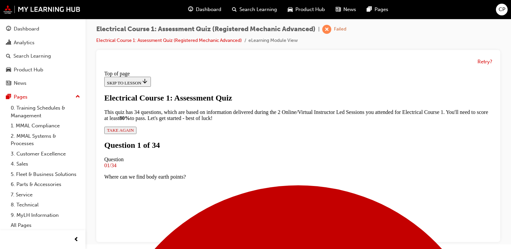
scroll to position [55, 0]
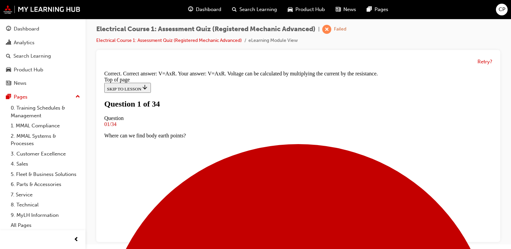
scroll to position [164, 0]
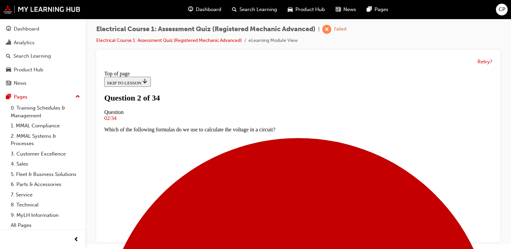
scroll to position [28, 0]
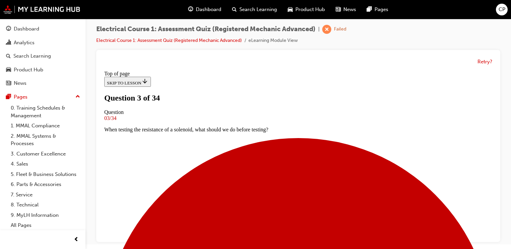
scroll to position [55, 0]
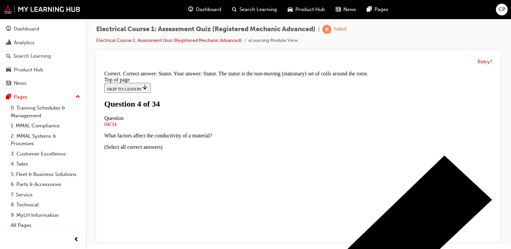
scroll to position [184, 0]
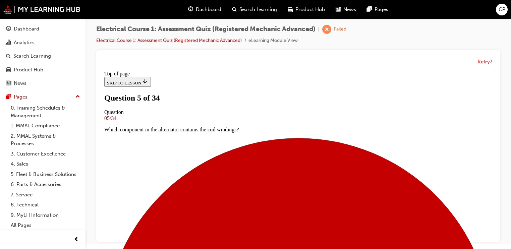
scroll to position [28, 0]
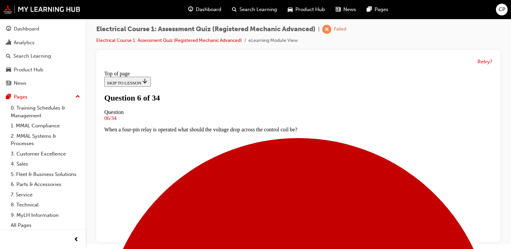
drag, startPoint x: 240, startPoint y: 203, endPoint x: 249, endPoint y: 210, distance: 11.4
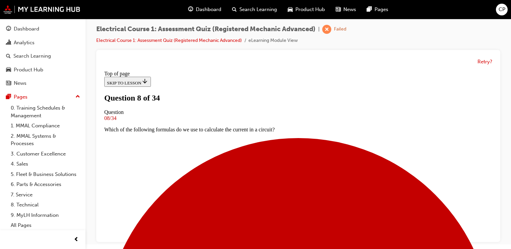
scroll to position [55, 0]
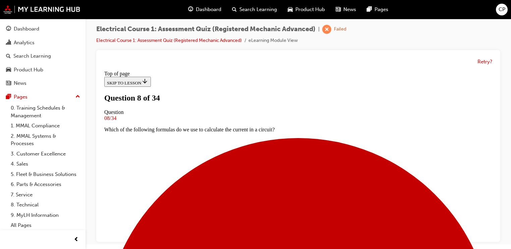
drag, startPoint x: 232, startPoint y: 201, endPoint x: 251, endPoint y: 222, distance: 28.7
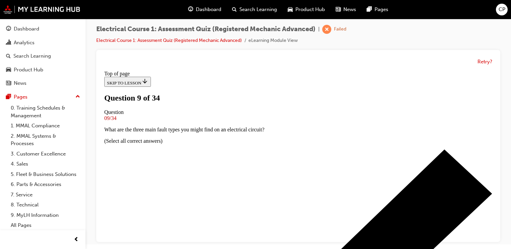
scroll to position [28, 0]
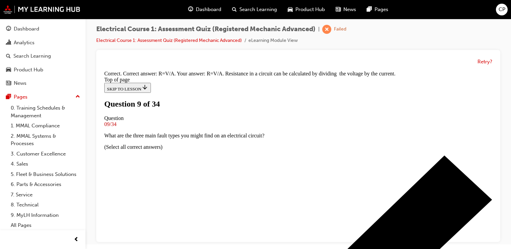
scroll to position [172, 0]
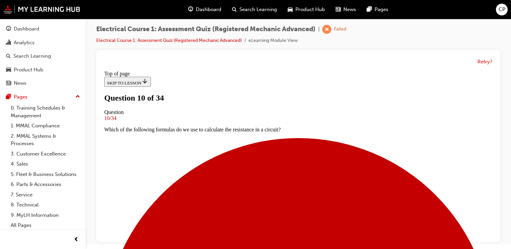
scroll to position [1, 0]
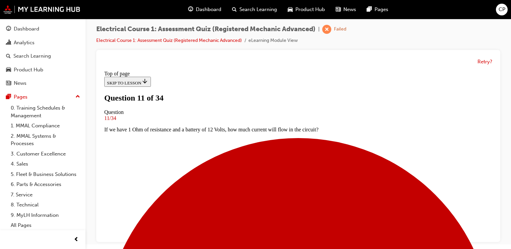
scroll to position [55, 0]
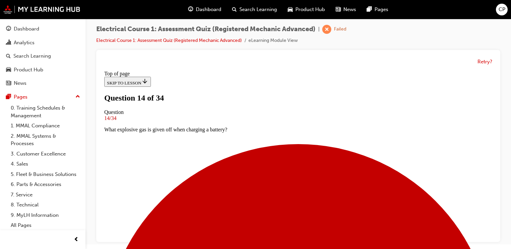
scroll to position [82, 0]
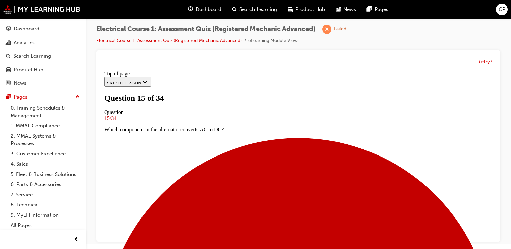
scroll to position [55, 0]
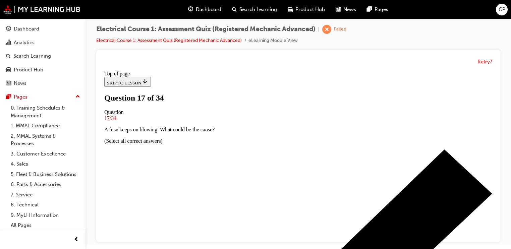
scroll to position [108, 0]
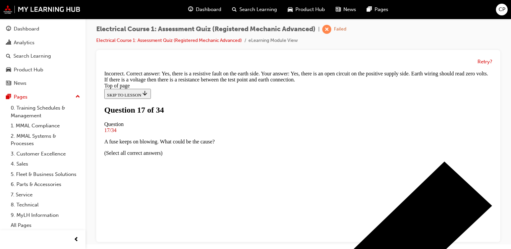
scroll to position [230, 0]
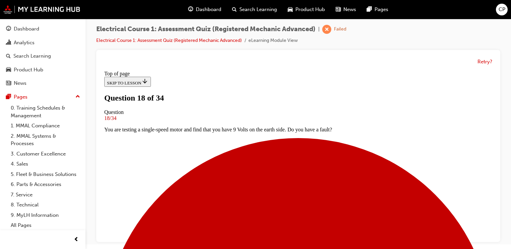
scroll to position [55, 0]
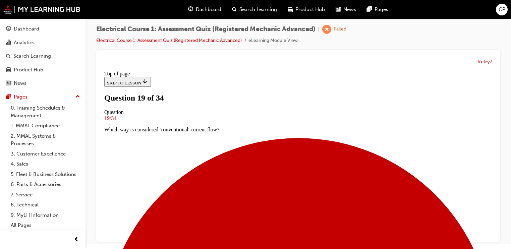
scroll to position [55, 0]
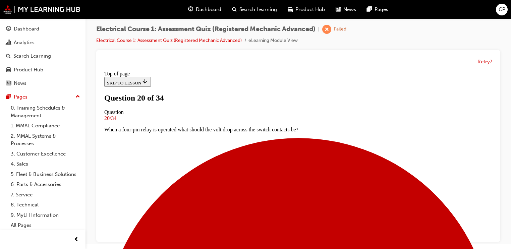
scroll to position [28, 0]
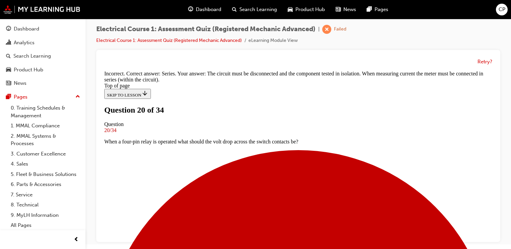
scroll to position [199, 0]
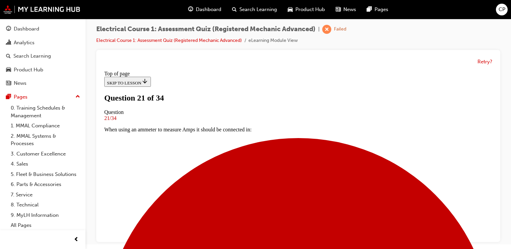
scroll to position [82, 0]
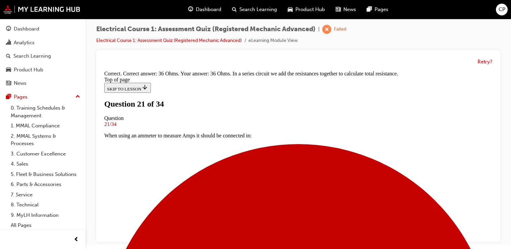
scroll to position [203, 0]
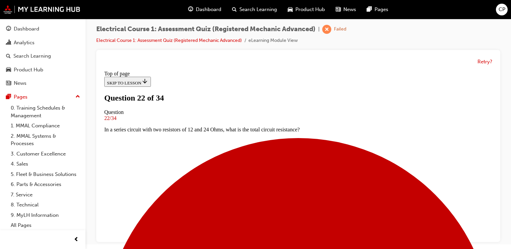
scroll to position [55, 0]
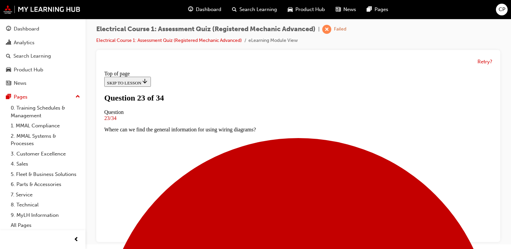
scroll to position [1, 0]
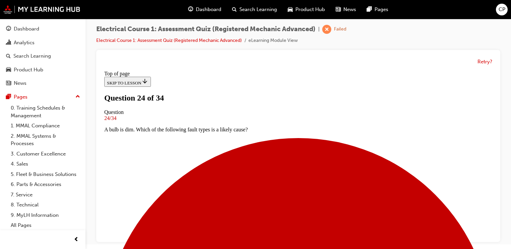
scroll to position [28, 0]
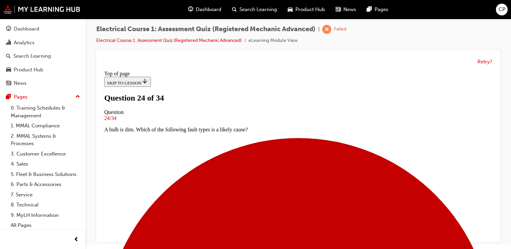
scroll to position [82, 0]
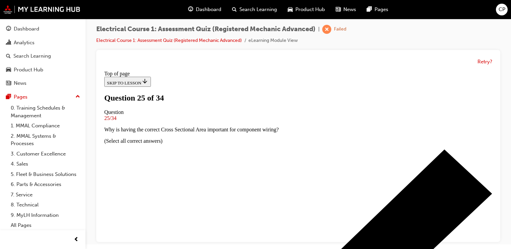
scroll to position [82, 0]
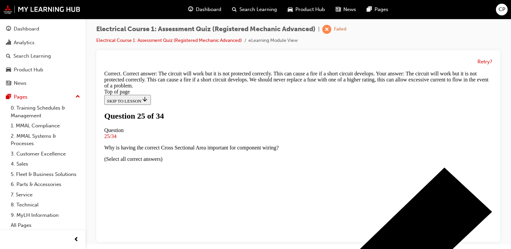
scroll to position [202, 0]
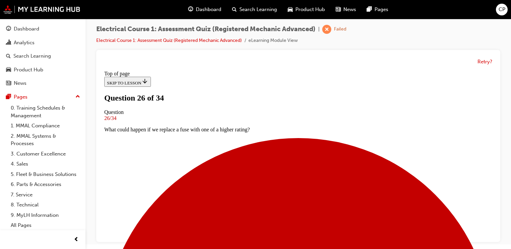
scroll to position [82, 0]
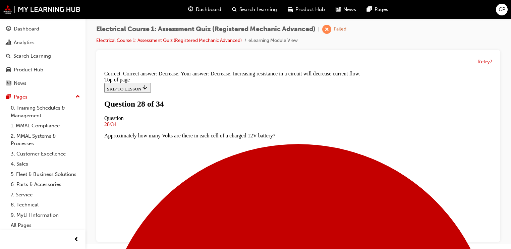
scroll to position [184, 0]
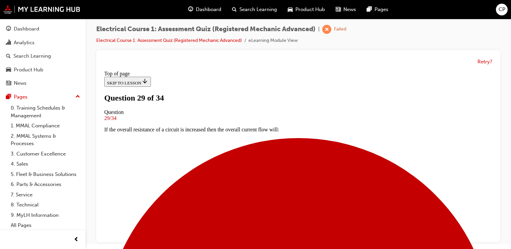
scroll to position [1, 0]
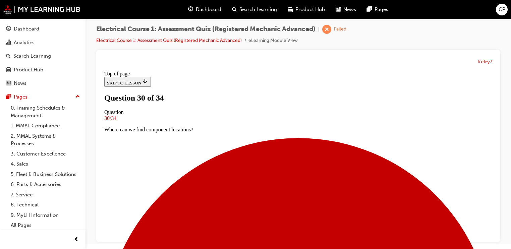
drag, startPoint x: 256, startPoint y: 201, endPoint x: 259, endPoint y: 206, distance: 5.7
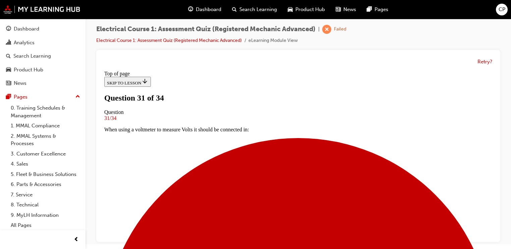
scroll to position [28, 0]
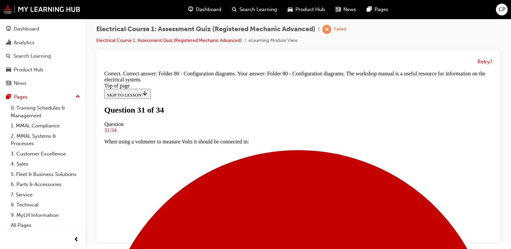
scroll to position [192, 0]
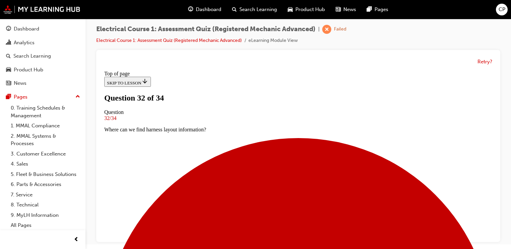
scroll to position [55, 0]
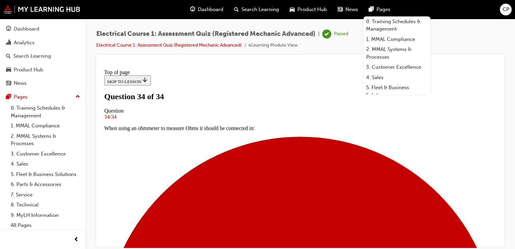
scroll to position [160, 0]
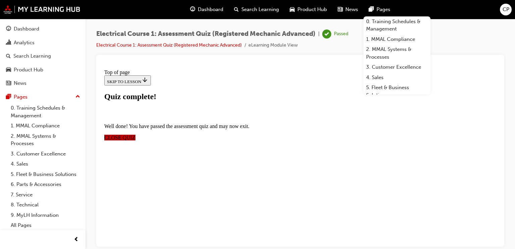
click at [136, 135] on span "CLOSE QUIZ" at bounding box center [119, 138] width 31 height 6
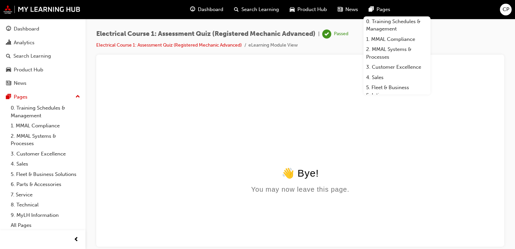
scroll to position [0, 0]
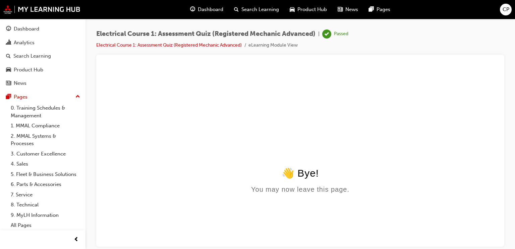
drag, startPoint x: 430, startPoint y: 149, endPoint x: 419, endPoint y: 154, distance: 12.8
click html "👋 Bye! You may now leave this page."
click at [21, 28] on div "Dashboard" at bounding box center [26, 29] width 25 height 8
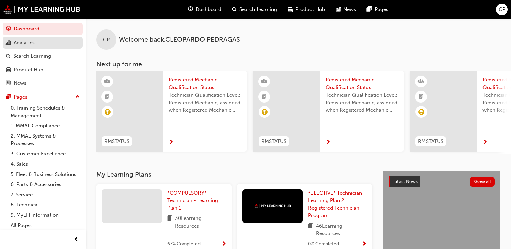
click at [34, 40] on div "Analytics" at bounding box center [24, 43] width 21 height 8
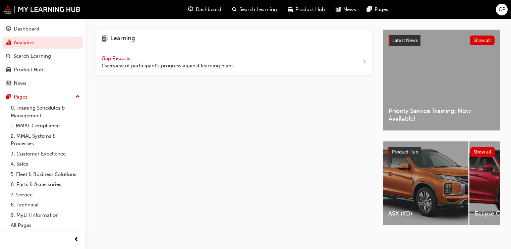
click at [145, 68] on span "Overview of participant's progress against learning plans." at bounding box center [168, 66] width 133 height 8
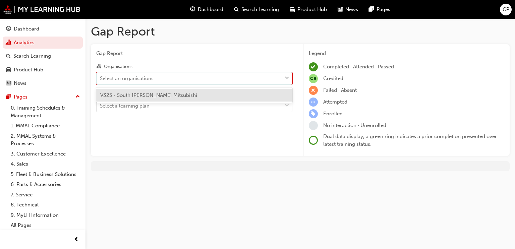
click at [272, 76] on div "Select an organisations" at bounding box center [189, 78] width 185 height 12
click at [101, 76] on input "Organisations option V325 - South [PERSON_NAME] Mitsubishi focused, 1 of 1. 1 r…" at bounding box center [100, 78] width 1 height 6
click at [256, 95] on div "V325 - South [PERSON_NAME] Mitsubishi" at bounding box center [194, 95] width 196 height 13
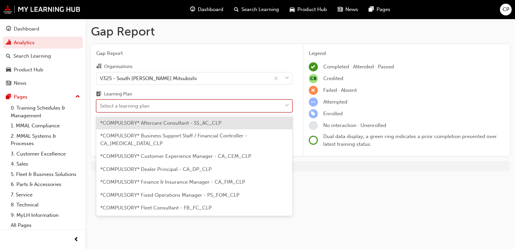
click at [250, 106] on div "Select a learning plan" at bounding box center [189, 106] width 185 height 12
click at [101, 106] on input "Learning Plan option *COMPULSORY* Aftercare Consultant - SS_AC_CLP focused, 1 o…" at bounding box center [100, 106] width 1 height 6
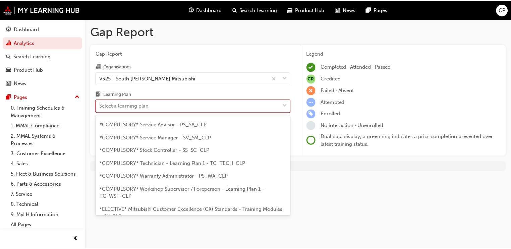
scroll to position [241, 0]
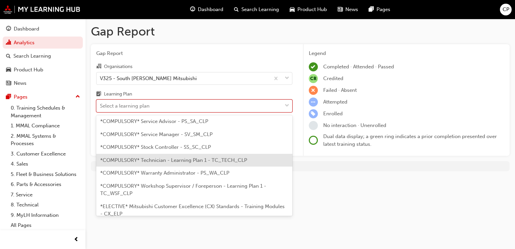
click at [226, 157] on span "*COMPULSORY* Technician - Learning Plan 1 - TC_TECH_CLP" at bounding box center [173, 160] width 147 height 6
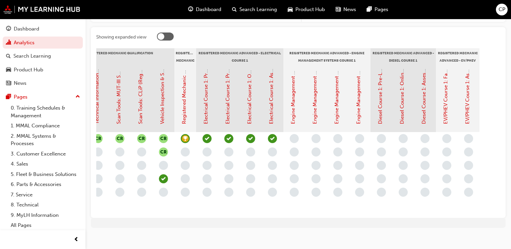
scroll to position [0, 359]
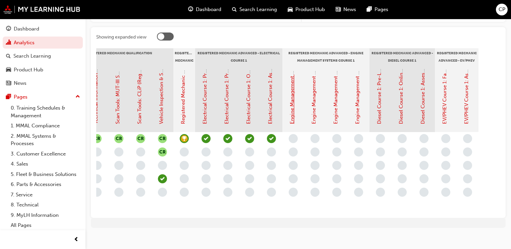
click at [292, 105] on link "Engine Management Systems (EMS) Course 1: Pre-Learning Module 1 (Registered Mec…" at bounding box center [292, 5] width 6 height 238
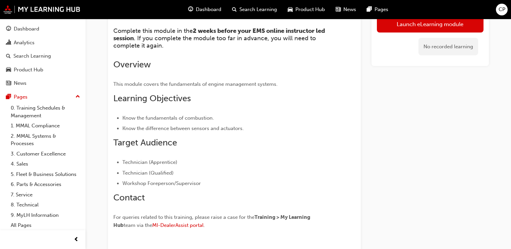
scroll to position [80, 0]
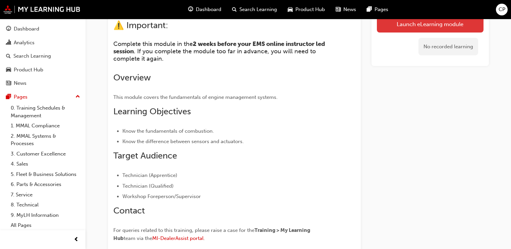
click at [432, 26] on link "Launch eLearning module" at bounding box center [430, 23] width 107 height 17
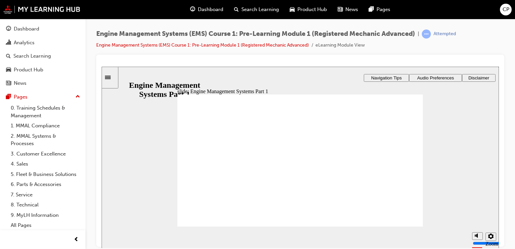
click at [113, 80] on div "Sidebar Toggle" at bounding box center [109, 77] width 11 height 5
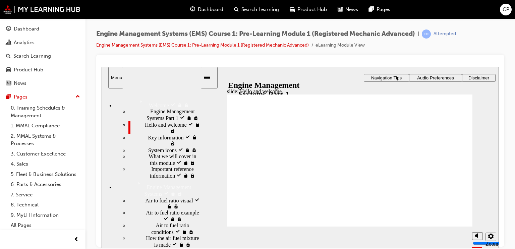
click at [327, 74] on div "slide: Hello and welcome Rectangle 1 Rectangle 2 Parallelogram 6 1 Hello and we…" at bounding box center [300, 157] width 397 height 182
drag, startPoint x: 294, startPoint y: 68, endPoint x: 456, endPoint y: 44, distance: 163.7
click at [456, 66] on html "slide: Key information Rectangle 1 Rectangle 2 Key information Rectangle 1 This…" at bounding box center [300, 156] width 397 height 181
click at [490, 236] on icon "settings" at bounding box center [490, 235] width 5 height 5
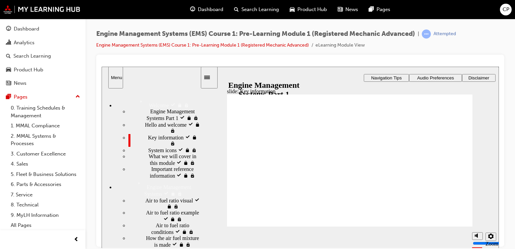
click at [485, 132] on div "slide: Key information Rectangle 1 Rectangle 2 Key information Rectangle 1 This…" at bounding box center [300, 157] width 397 height 182
click at [215, 80] on div "Sidebar Toggle" at bounding box center [209, 77] width 11 height 5
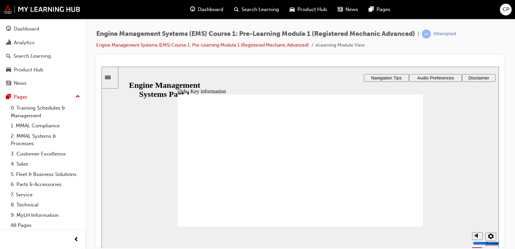
click at [401, 75] on span "Navigation Tips" at bounding box center [386, 77] width 31 height 5
click at [443, 77] on span "Audio Preferences" at bounding box center [435, 77] width 37 height 5
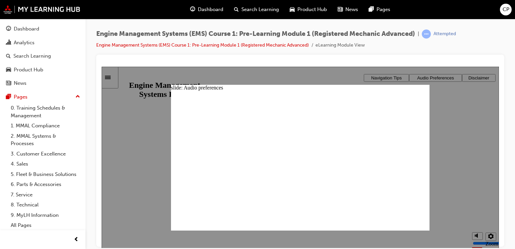
click at [482, 79] on div at bounding box center [300, 157] width 397 height 182
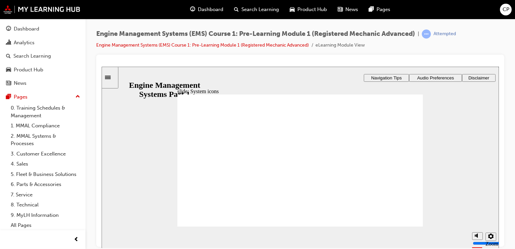
click at [445, 222] on div "slide: System icons Rectangle 1 Rectangle 3 Parallelogram 6 1 System icons Elec…" at bounding box center [300, 157] width 397 height 182
click at [447, 217] on div "slide: System icons Rectangle 1 Rectangle 3 Parallelogram 6 1 System icons Elec…" at bounding box center [300, 157] width 397 height 182
click at [448, 217] on div "slide: System icons Rectangle 1 Rectangle 3 Parallelogram 6 1 System icons Elec…" at bounding box center [300, 157] width 397 height 182
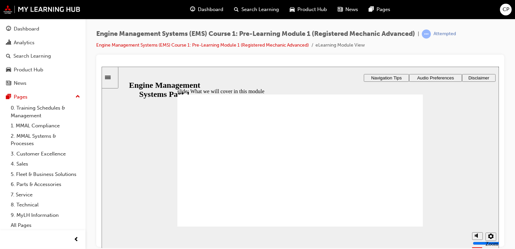
drag, startPoint x: 477, startPoint y: 122, endPoint x: 486, endPoint y: 129, distance: 11.9
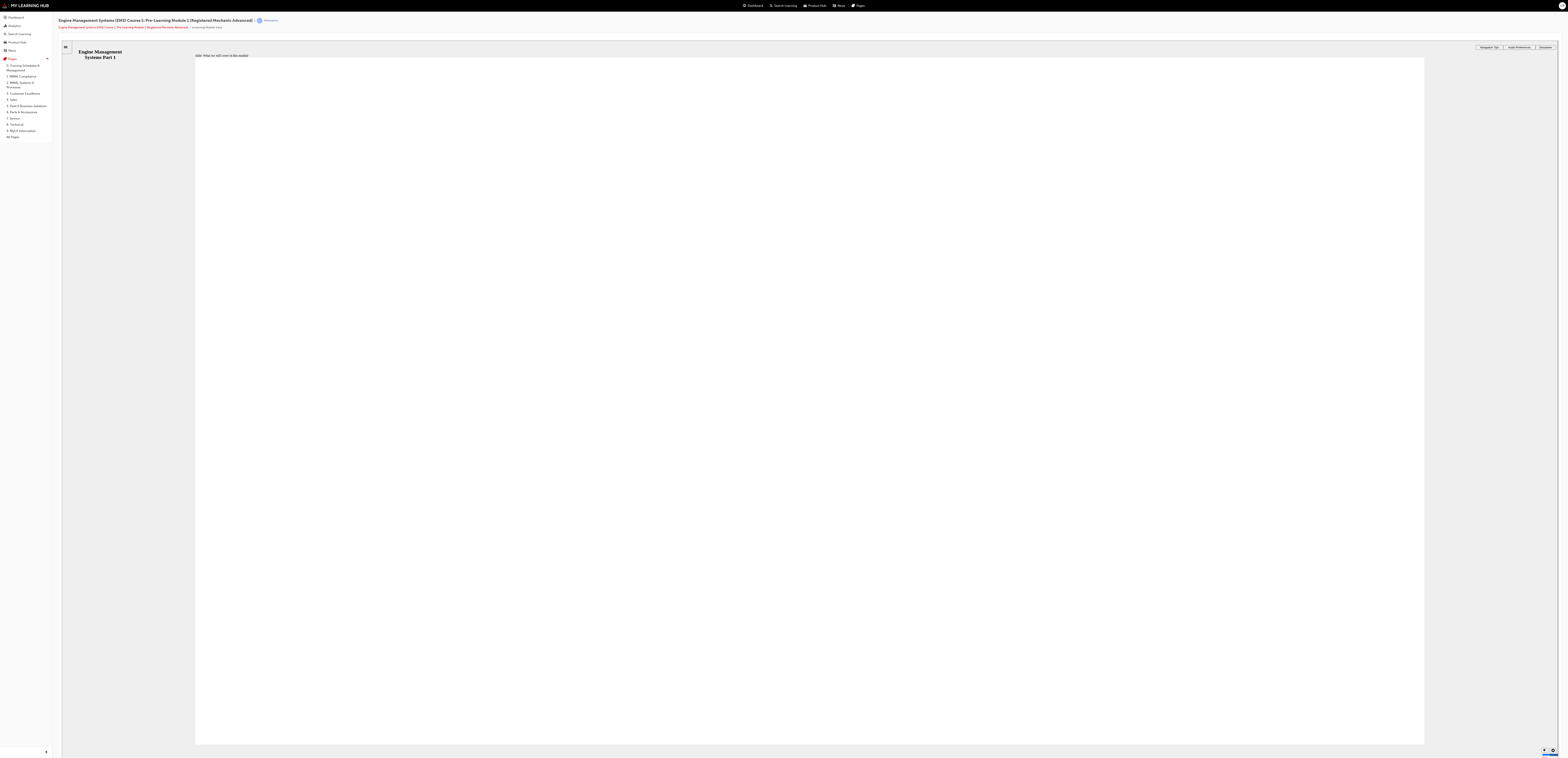
drag, startPoint x: 380, startPoint y: 516, endPoint x: 583, endPoint y: 530, distance: 203.5
drag, startPoint x: 406, startPoint y: 526, endPoint x: 415, endPoint y: 527, distance: 9.1
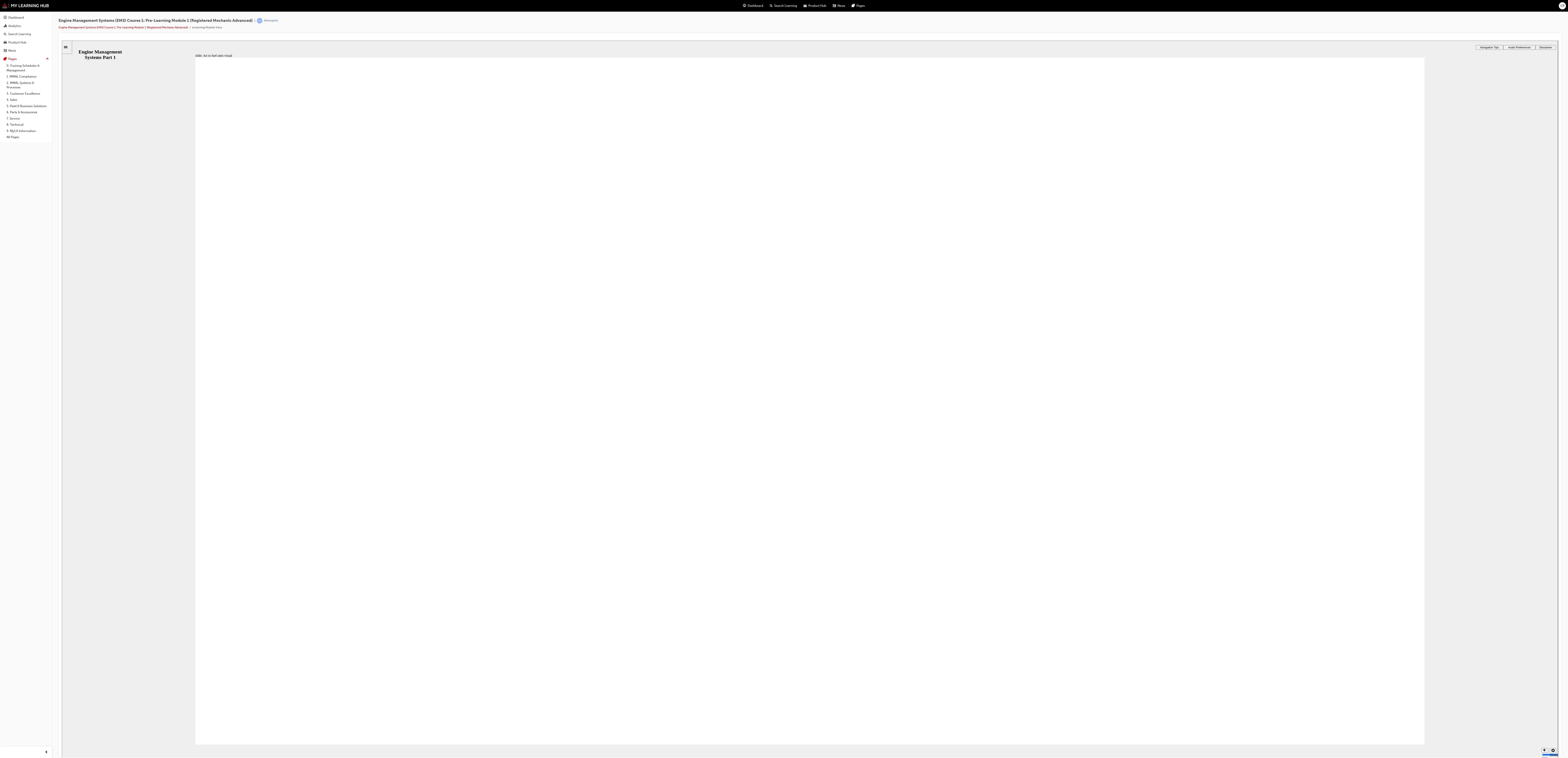
click at [313, 47] on div "slide: Air to fuel ratio example Rectangle 1 Air to fuel ratio example A suitab…" at bounding box center [810, 398] width 1496 height 717
